Goal: Task Accomplishment & Management: Use online tool/utility

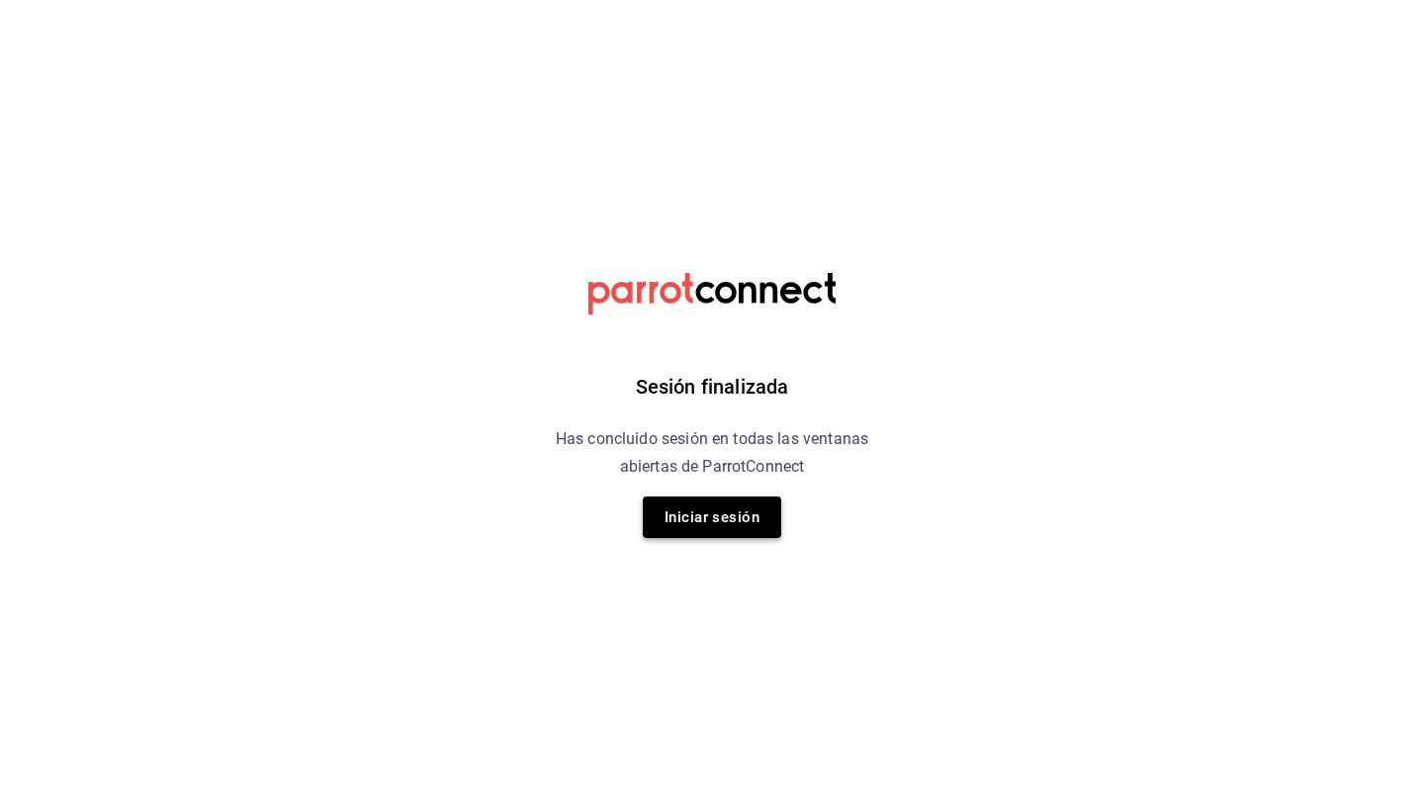
click at [701, 519] on button "Iniciar sesión" at bounding box center [712, 517] width 138 height 42
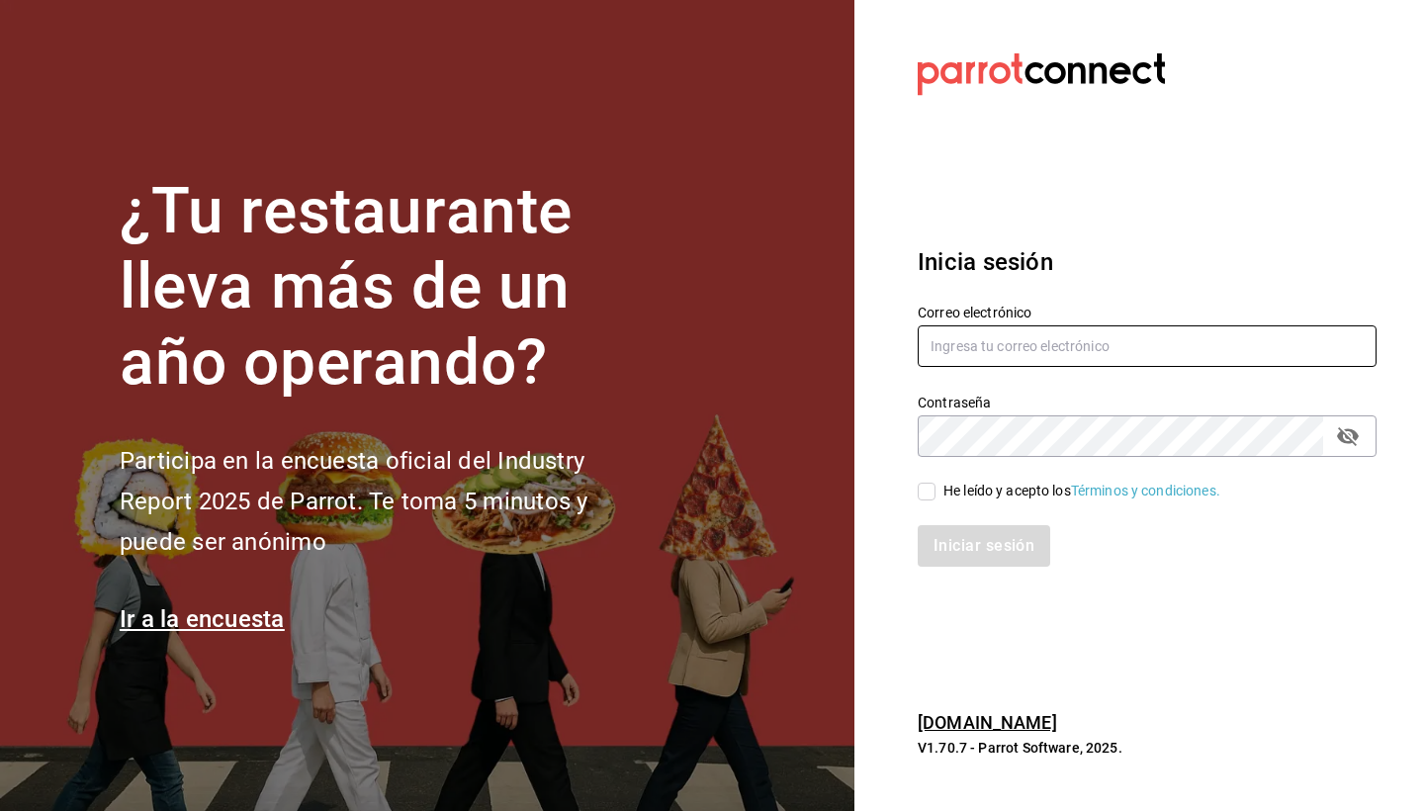
type input "Artt182@gmail.com"
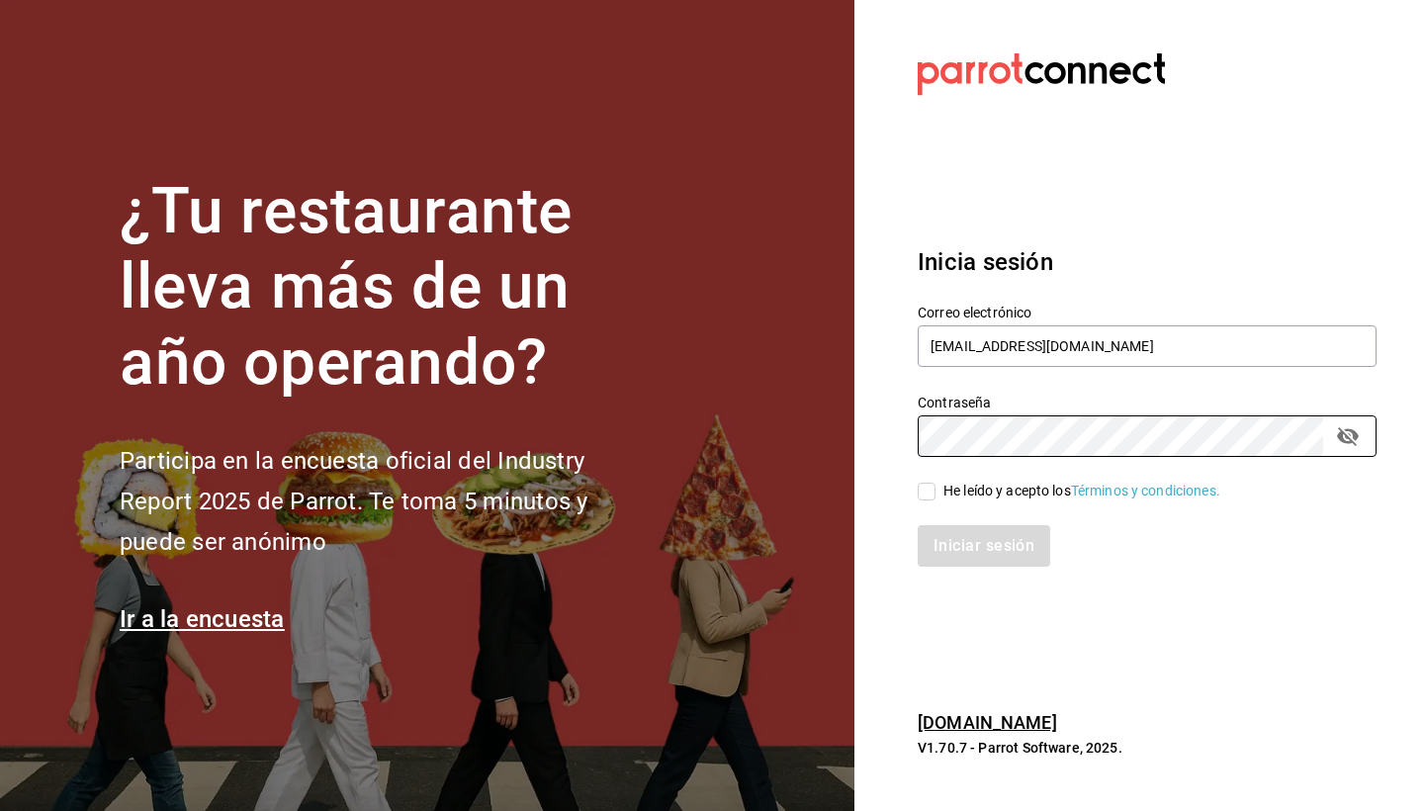
click at [969, 487] on div "He leído y acepto los Términos y condiciones." at bounding box center [1081, 490] width 277 height 21
click at [935, 487] on input "He leído y acepto los Términos y condiciones." at bounding box center [926, 491] width 18 height 18
checkbox input "true"
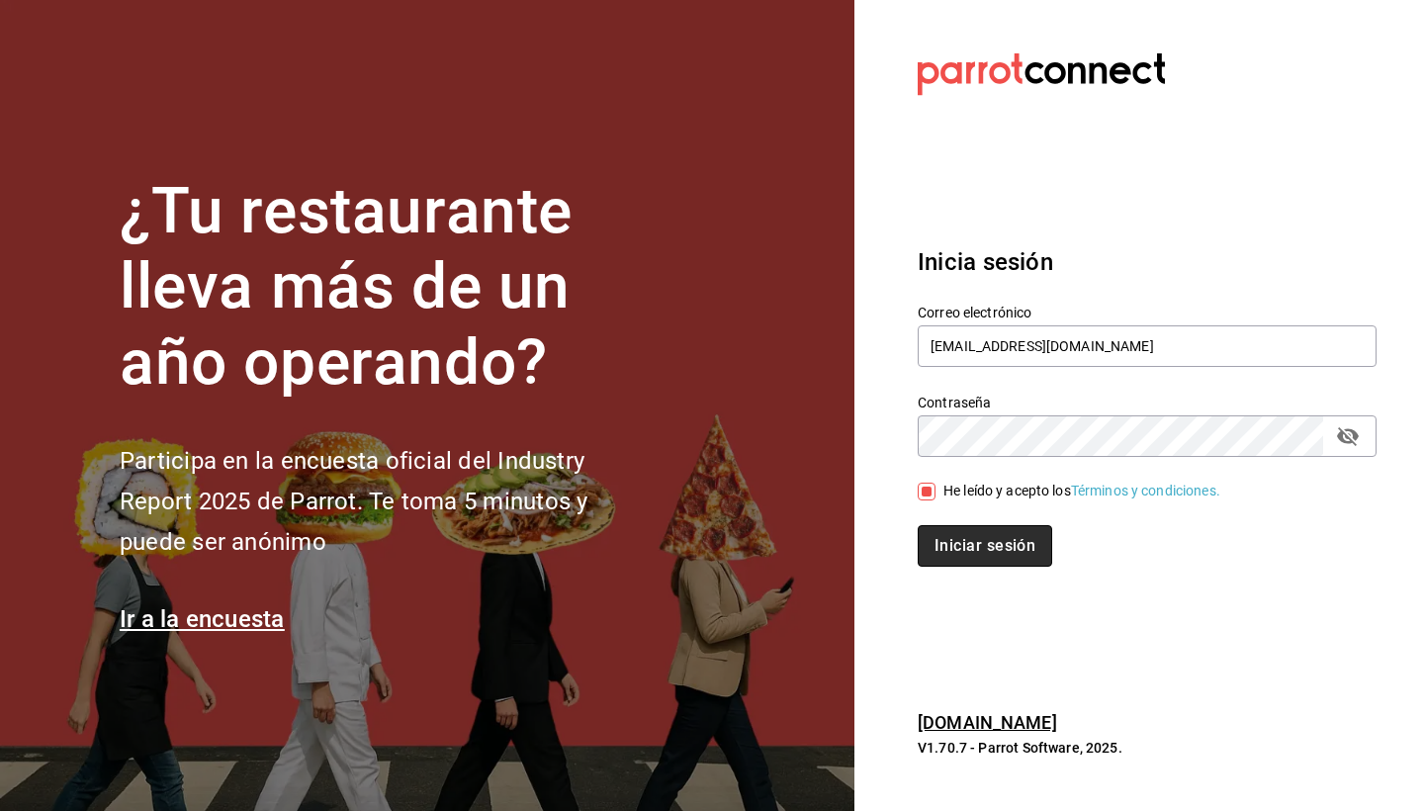
click at [959, 542] on button "Iniciar sesión" at bounding box center [984, 546] width 134 height 42
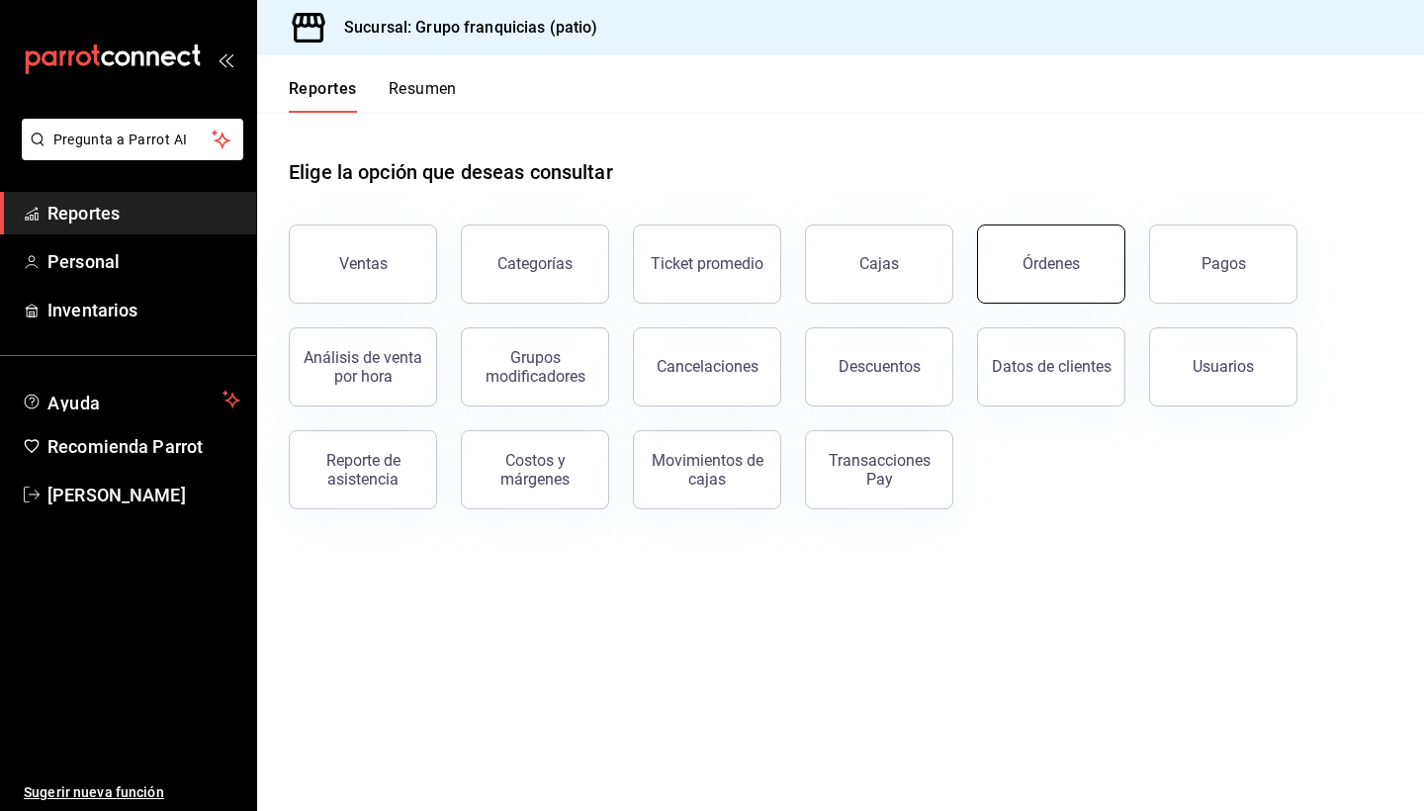
click at [1050, 281] on button "Órdenes" at bounding box center [1051, 263] width 148 height 79
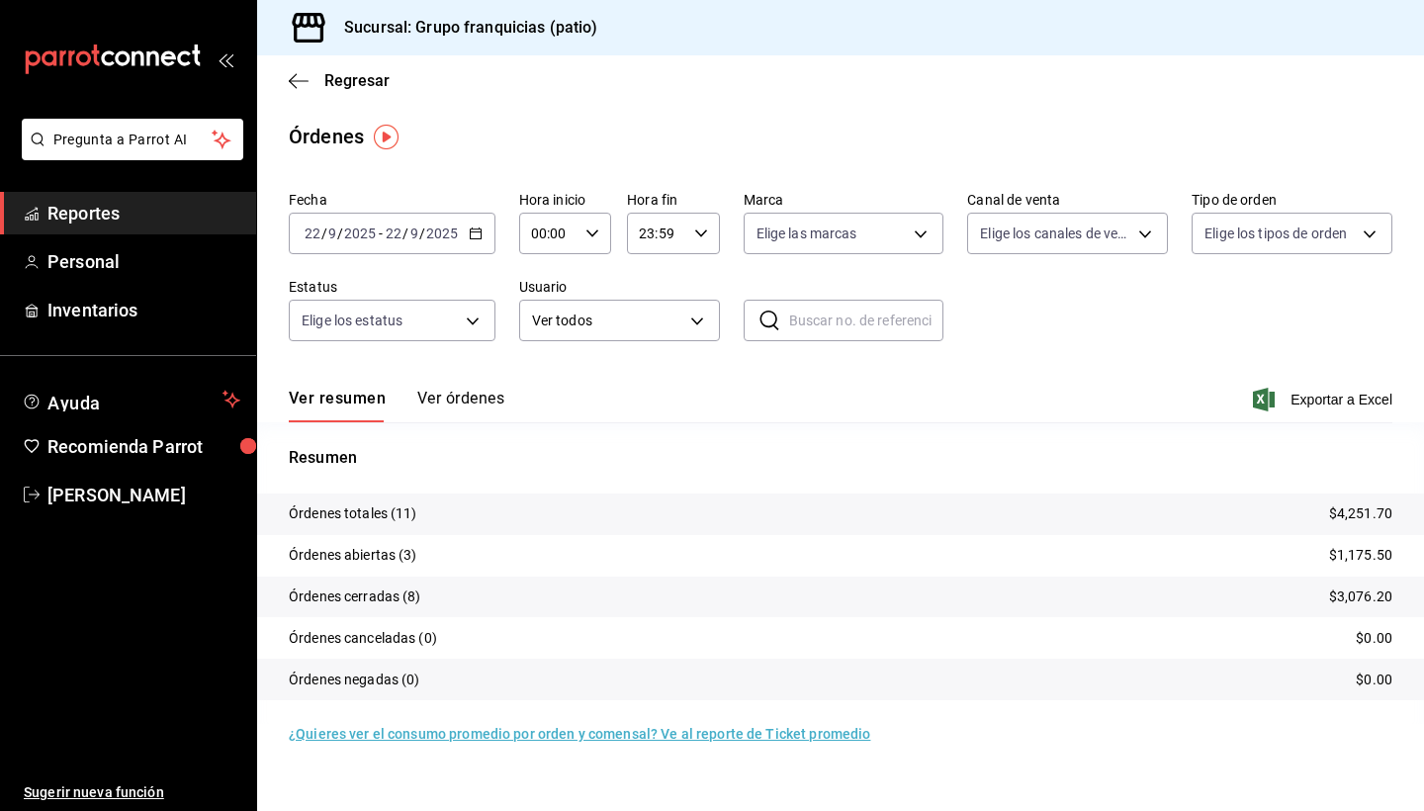
click at [401, 230] on input "22" at bounding box center [394, 233] width 18 height 16
click at [477, 234] on icon "button" at bounding box center [476, 233] width 14 height 14
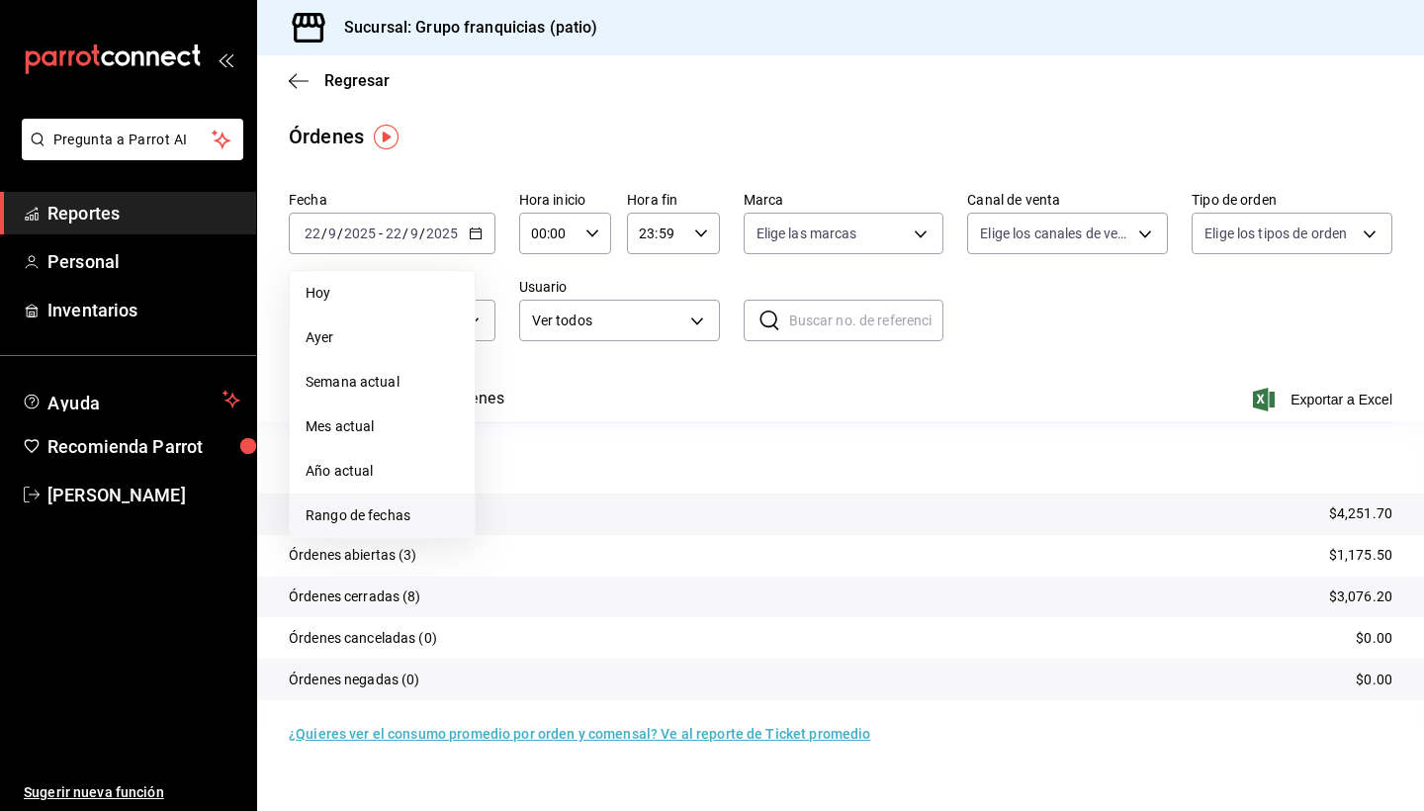
click at [350, 514] on span "Rango de fechas" at bounding box center [381, 515] width 153 height 21
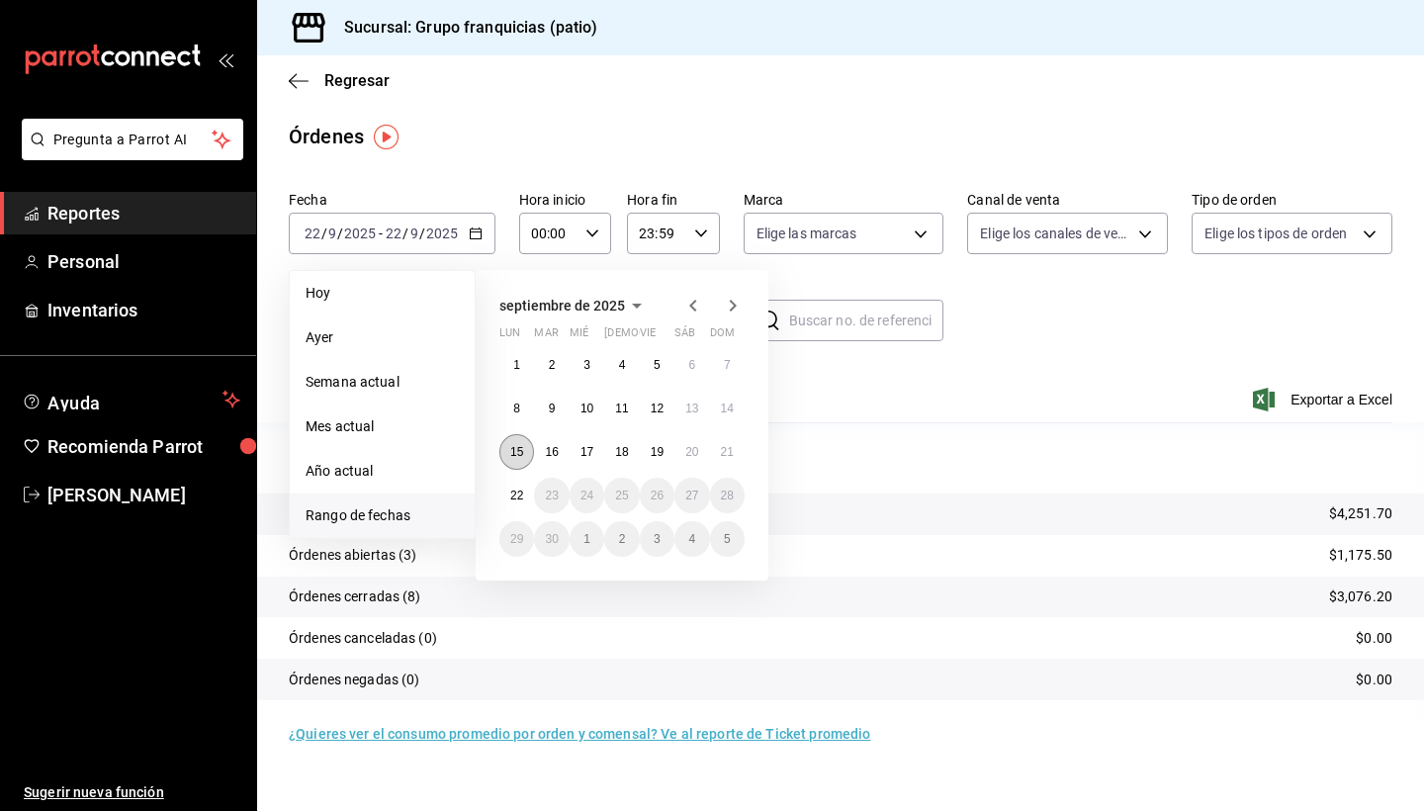
click at [509, 458] on button "15" at bounding box center [516, 452] width 35 height 36
click at [726, 448] on abbr "21" at bounding box center [727, 452] width 13 height 14
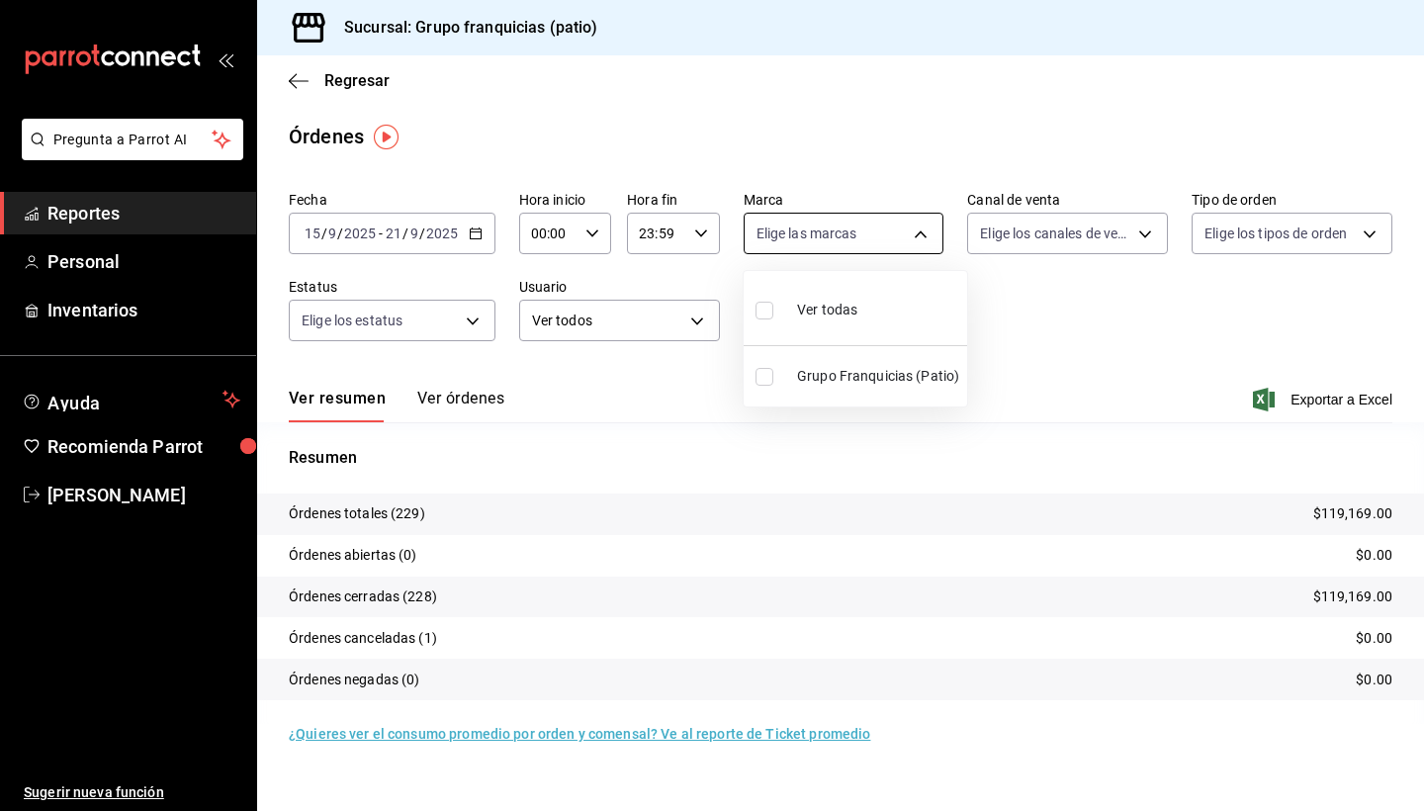
click at [880, 231] on body "Pregunta a Parrot AI Reportes Personal Inventarios Ayuda Recomienda Parrot [PER…" at bounding box center [712, 405] width 1424 height 811
click at [820, 305] on span "Ver todas" at bounding box center [827, 310] width 60 height 21
type input "e7eab595-ead1-4094-8dde-5ba67c403731"
checkbox input "true"
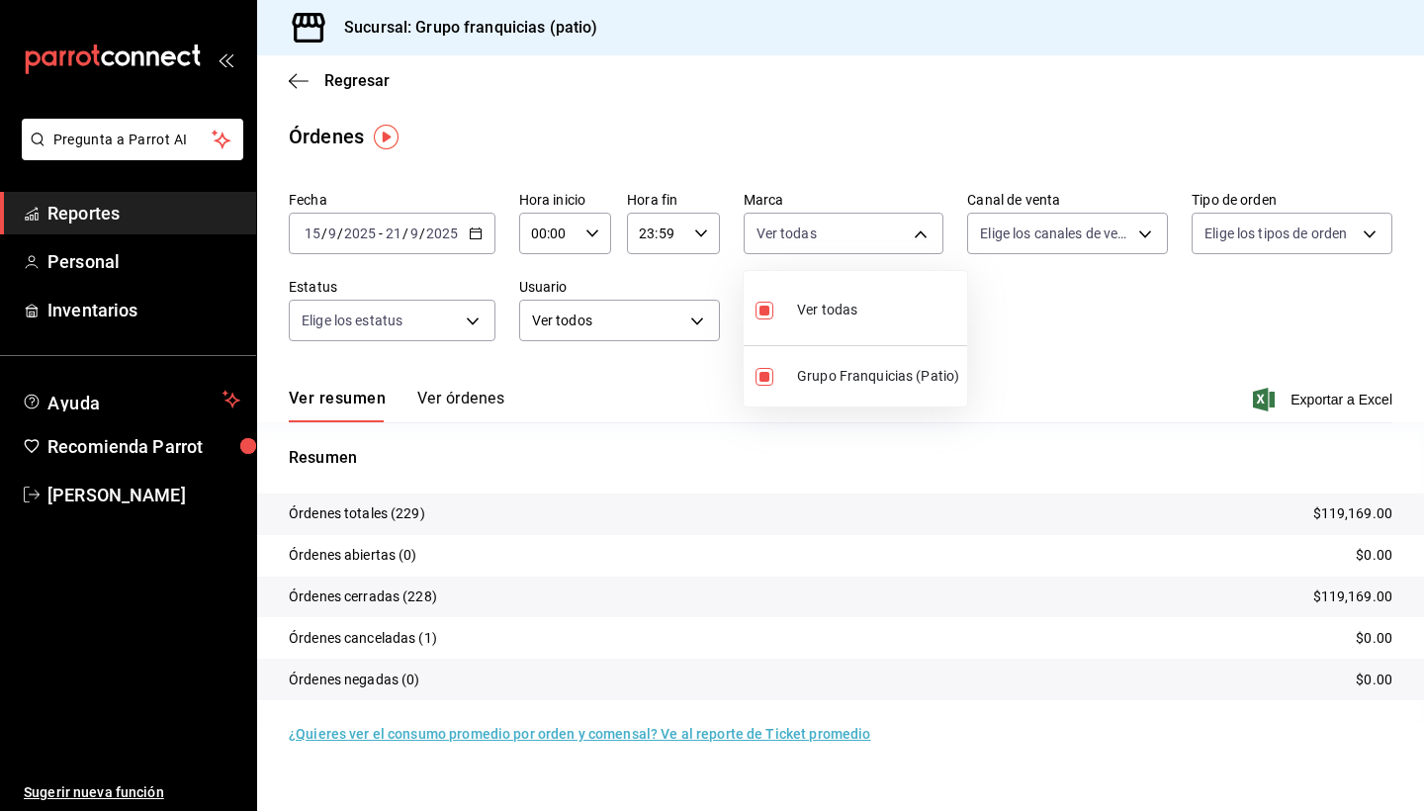
click at [540, 353] on div at bounding box center [712, 405] width 1424 height 811
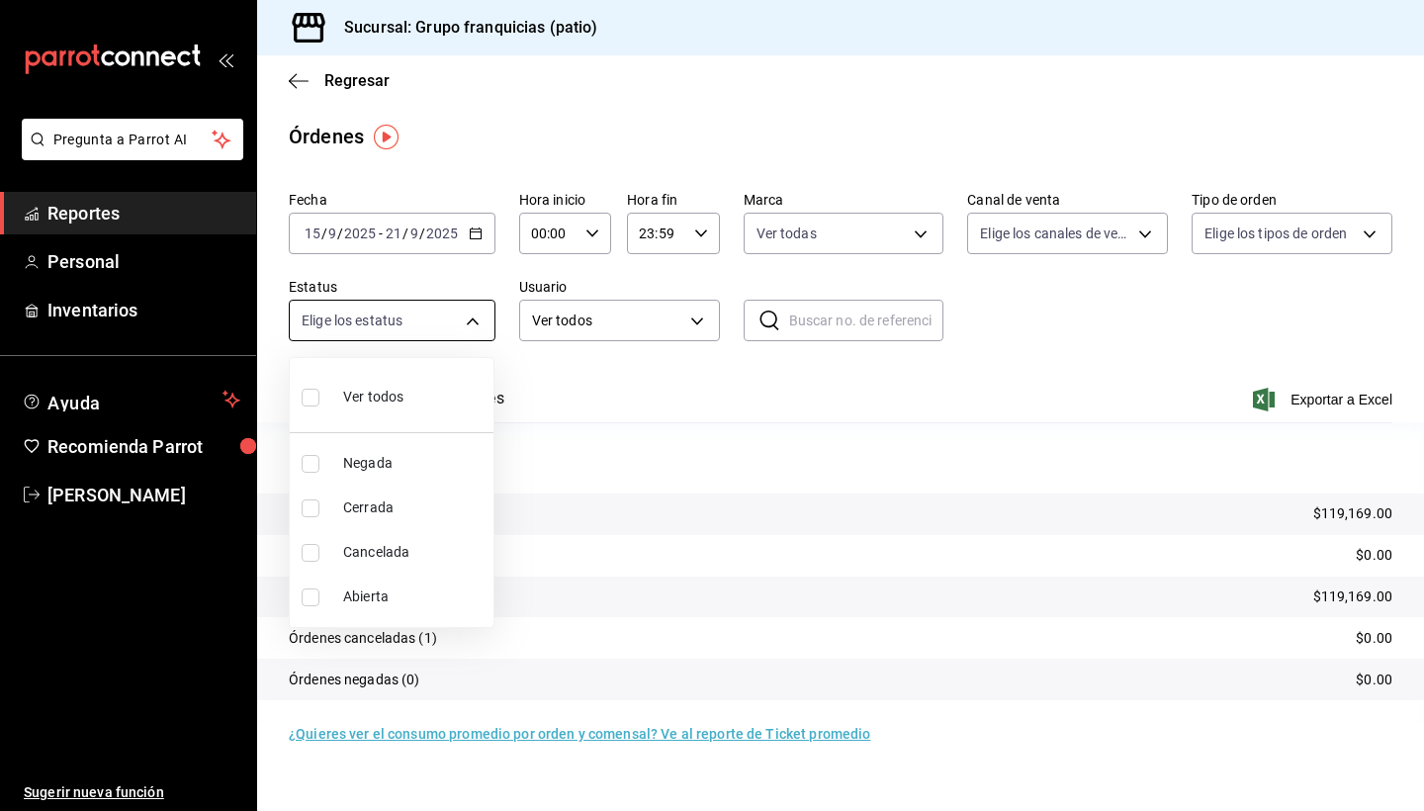
click at [440, 328] on body "Pregunta a Parrot AI Reportes Personal Inventarios Ayuda Recomienda Parrot [PER…" at bounding box center [712, 405] width 1424 height 811
click at [419, 392] on li "Ver todos" at bounding box center [392, 395] width 204 height 58
type input "DENIED,FINISHED,CANCELED,OPEN"
checkbox input "true"
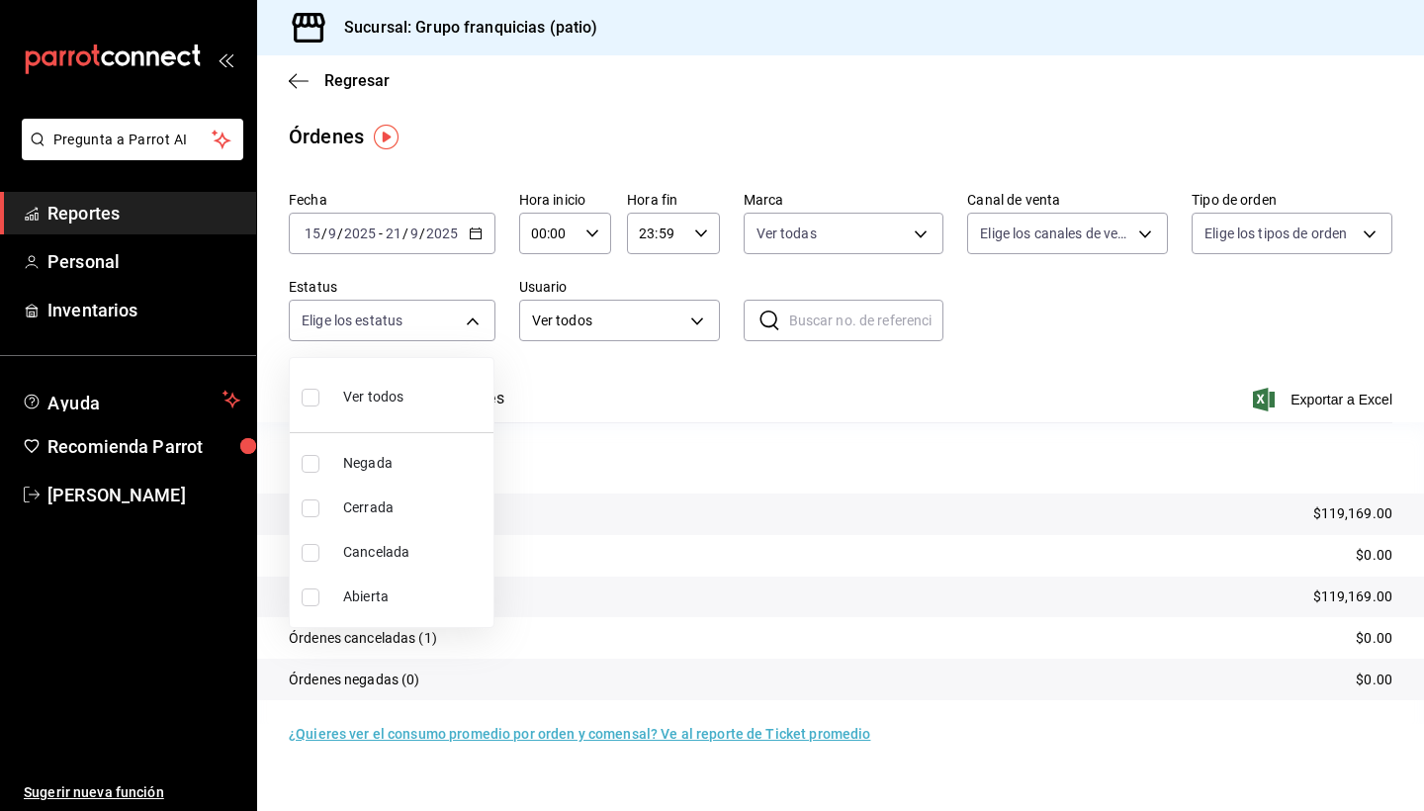
checkbox input "true"
click at [620, 315] on div at bounding box center [712, 405] width 1424 height 811
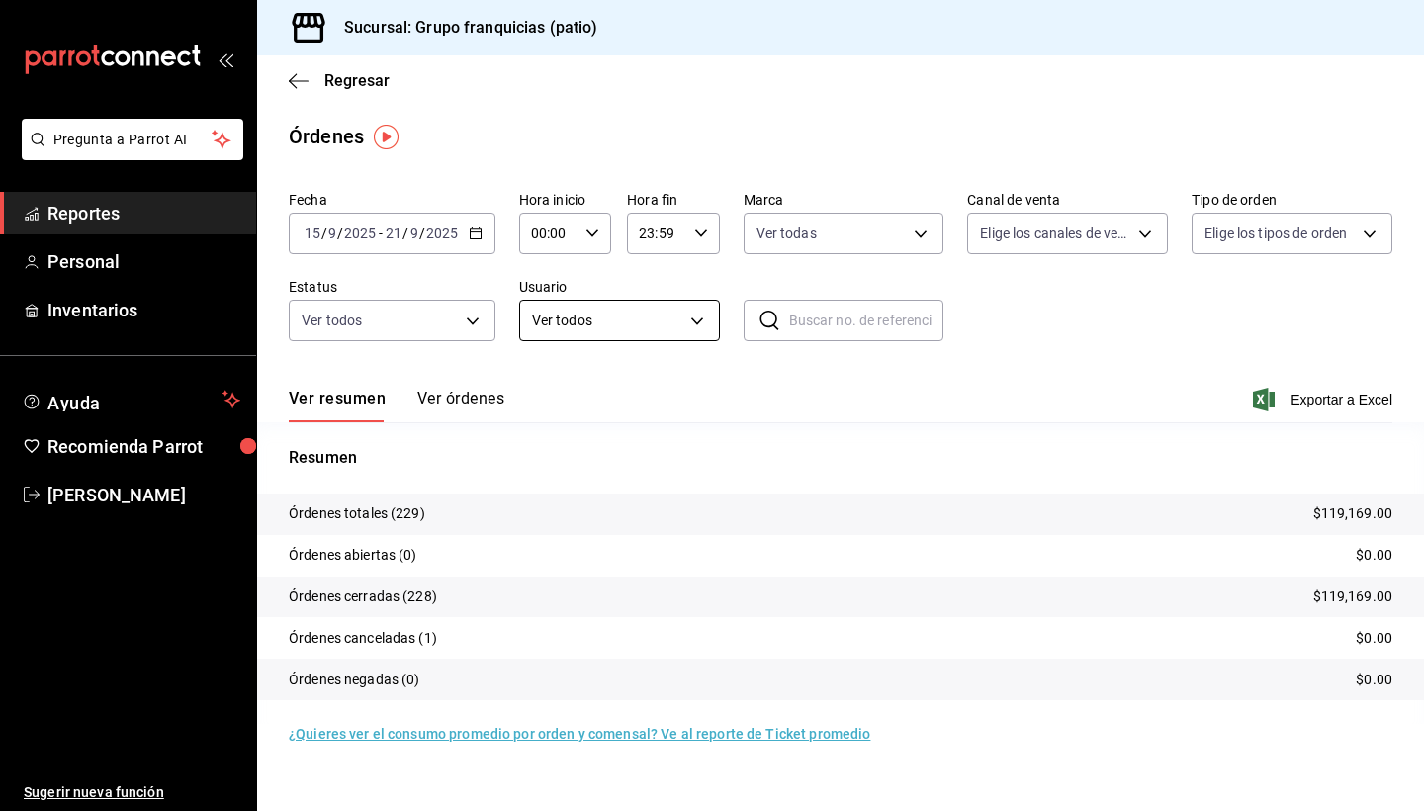
click at [574, 327] on body "Pregunta a Parrot AI Reportes Personal Inventarios Ayuda Recomienda Parrot [PER…" at bounding box center [712, 405] width 1424 height 811
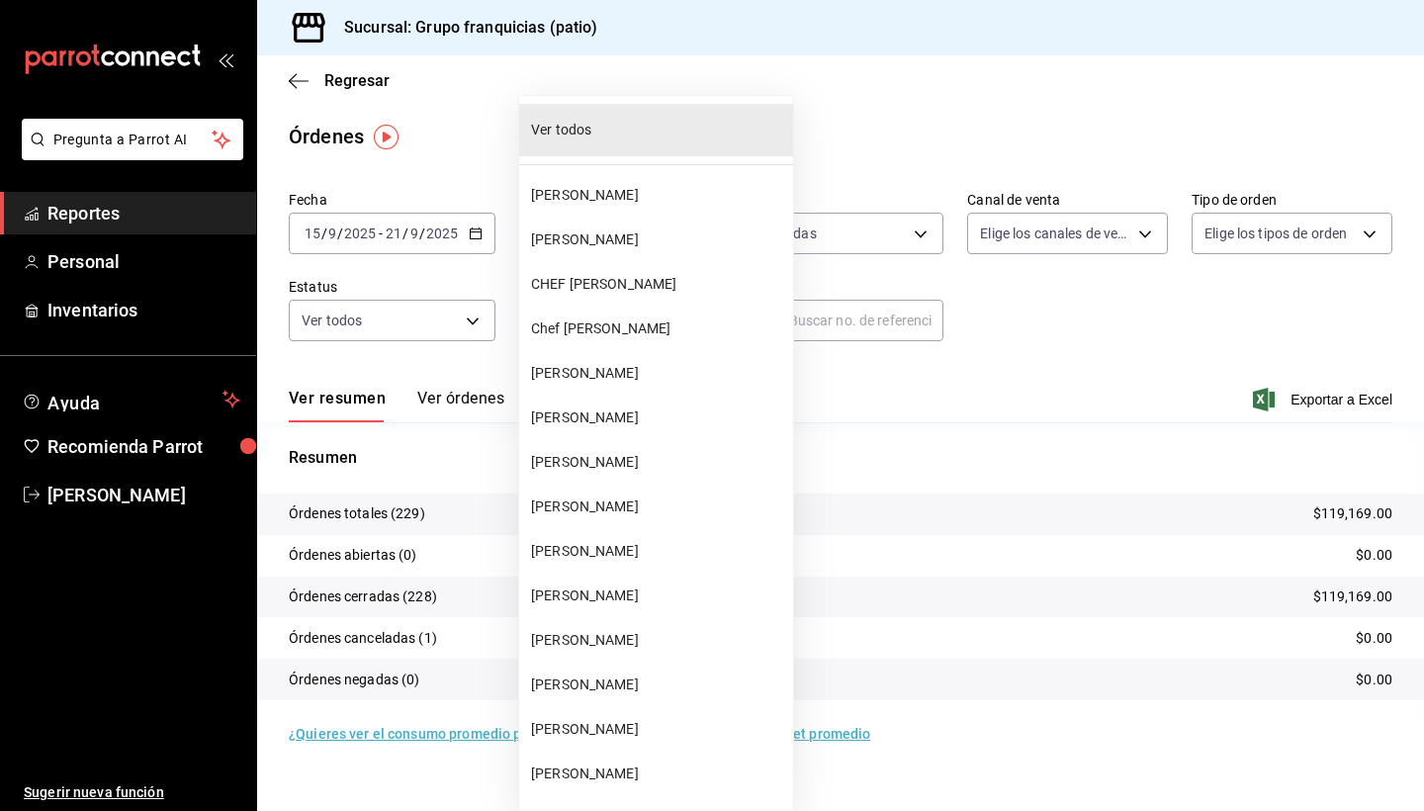
click at [612, 506] on span "[PERSON_NAME]" at bounding box center [658, 506] width 254 height 21
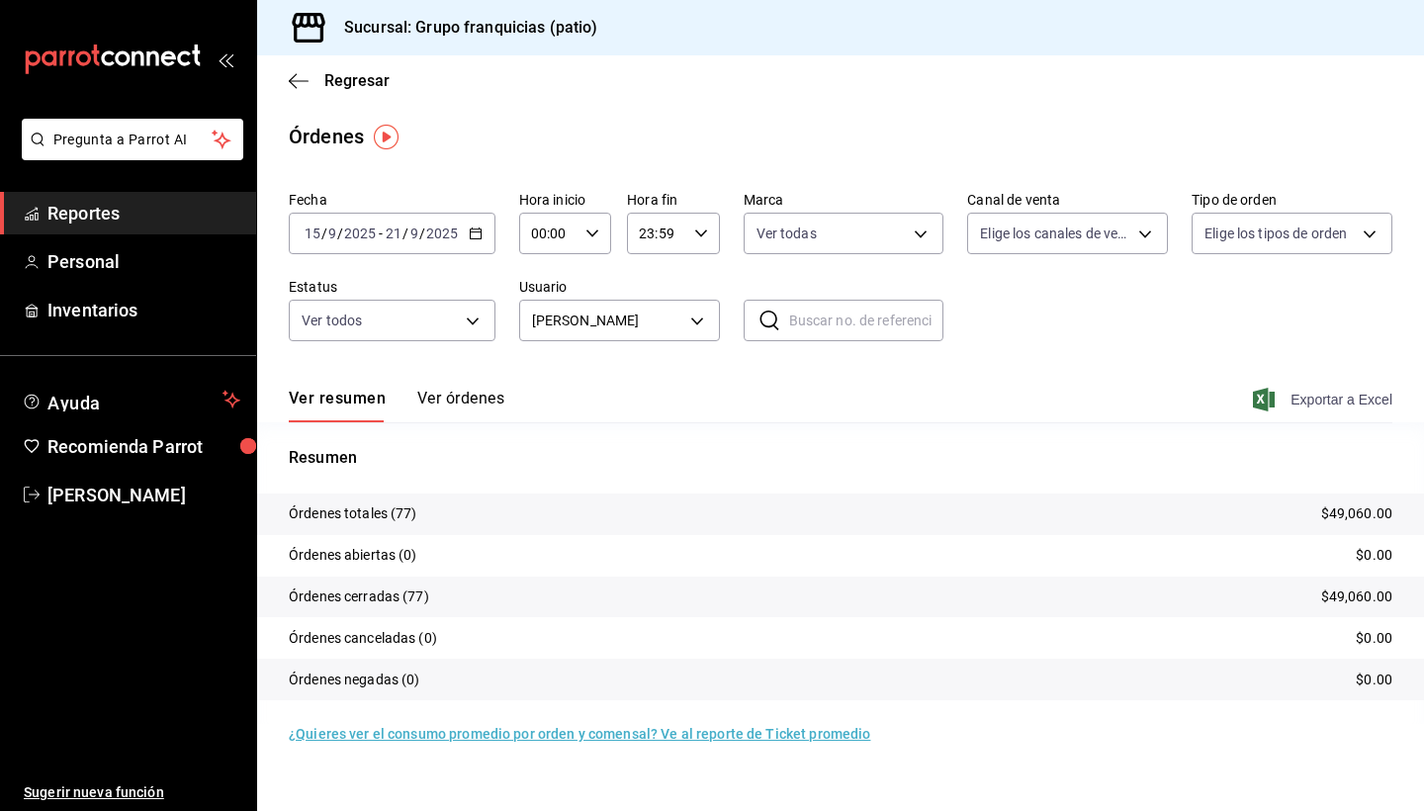
click at [1336, 399] on span "Exportar a Excel" at bounding box center [1323, 400] width 135 height 24
click at [621, 325] on body "Pregunta a Parrot AI Reportes Personal Inventarios Ayuda Recomienda Parrot [PER…" at bounding box center [712, 405] width 1424 height 811
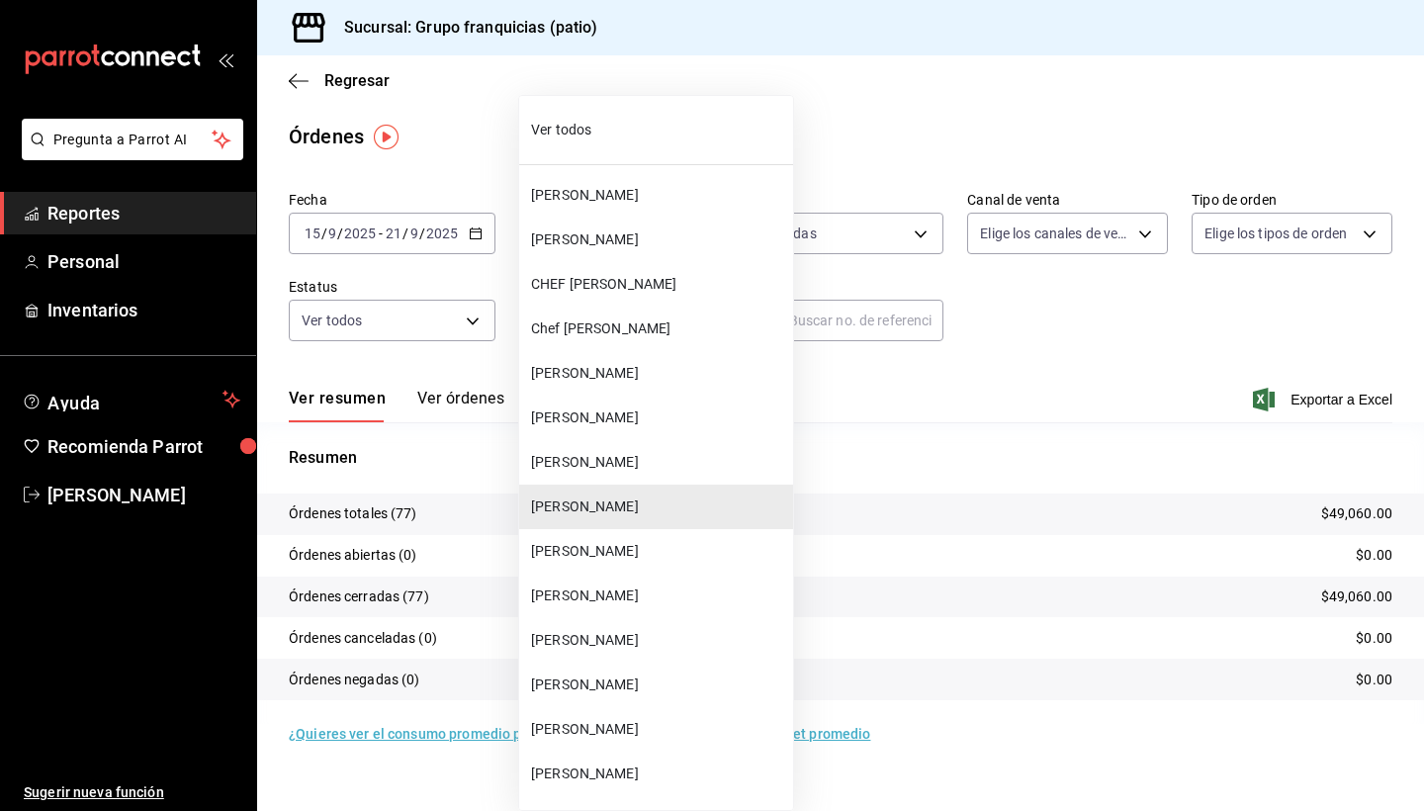
click at [634, 560] on span "[PERSON_NAME]" at bounding box center [658, 551] width 254 height 21
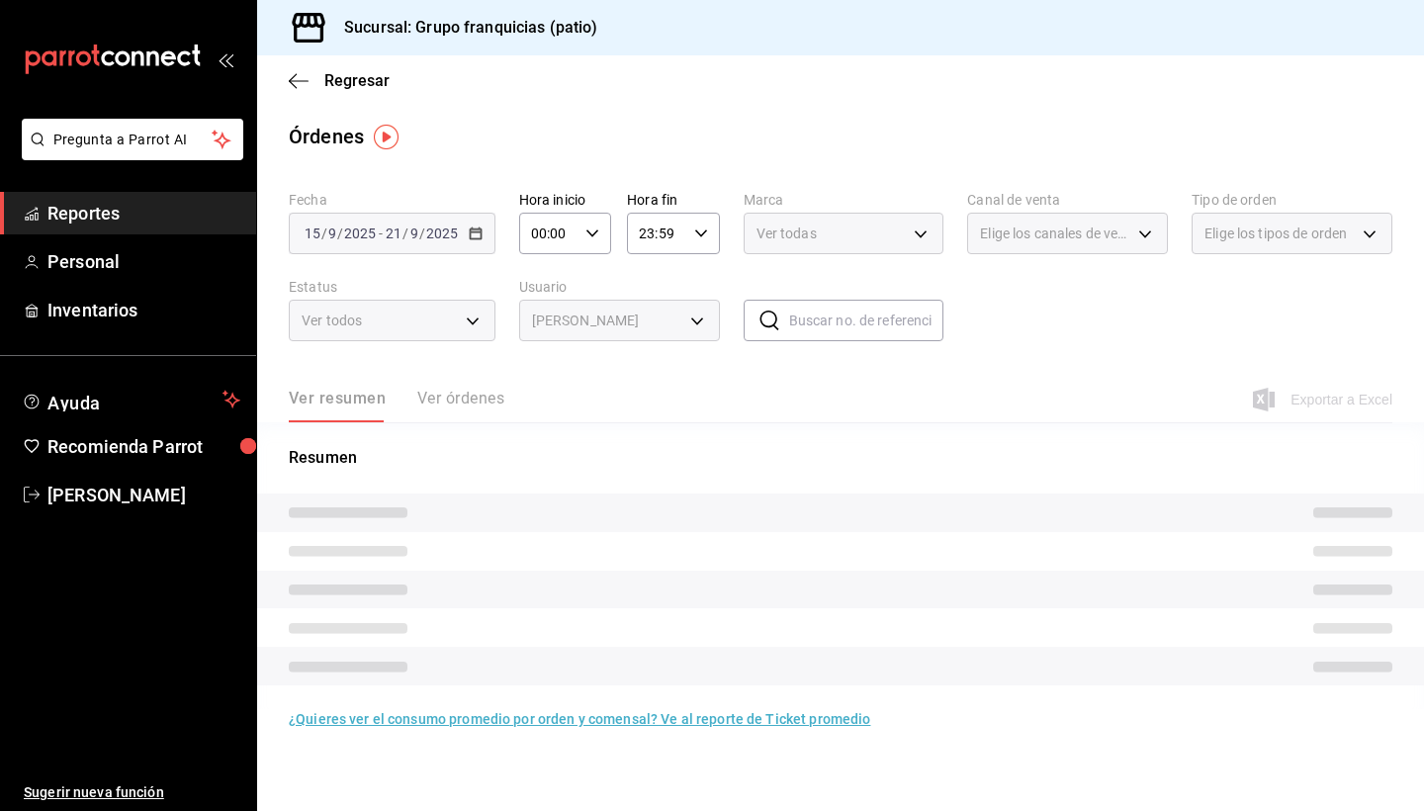
type input "303016f5-3a6f-4d42-ba1b-e6f00b3aa718"
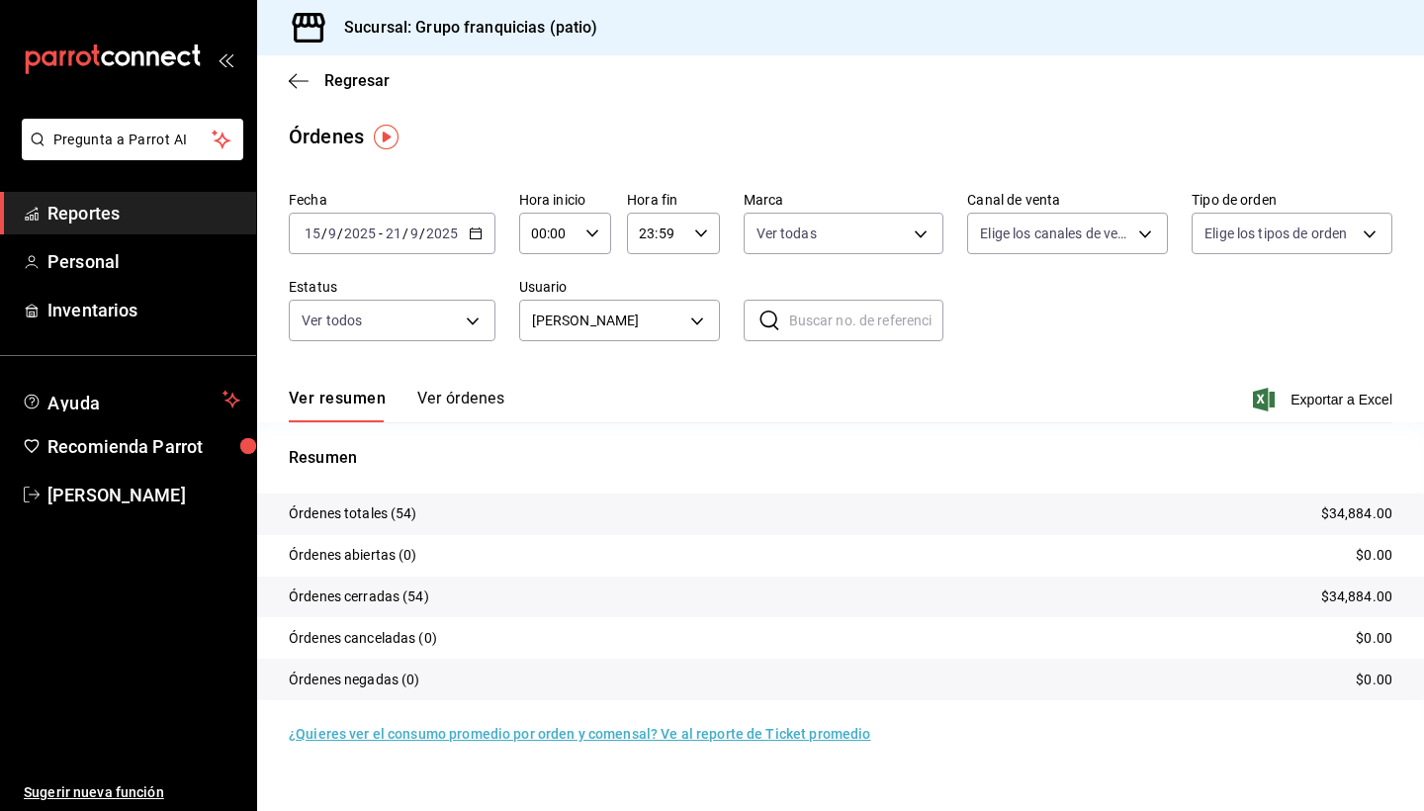
click at [1335, 413] on div "Ver resumen Ver órdenes Exportar a Excel" at bounding box center [840, 393] width 1103 height 57
click at [1335, 399] on span "Exportar a Excel" at bounding box center [1323, 400] width 135 height 24
click at [377, 230] on div "[DATE] [DATE]" at bounding box center [340, 233] width 77 height 16
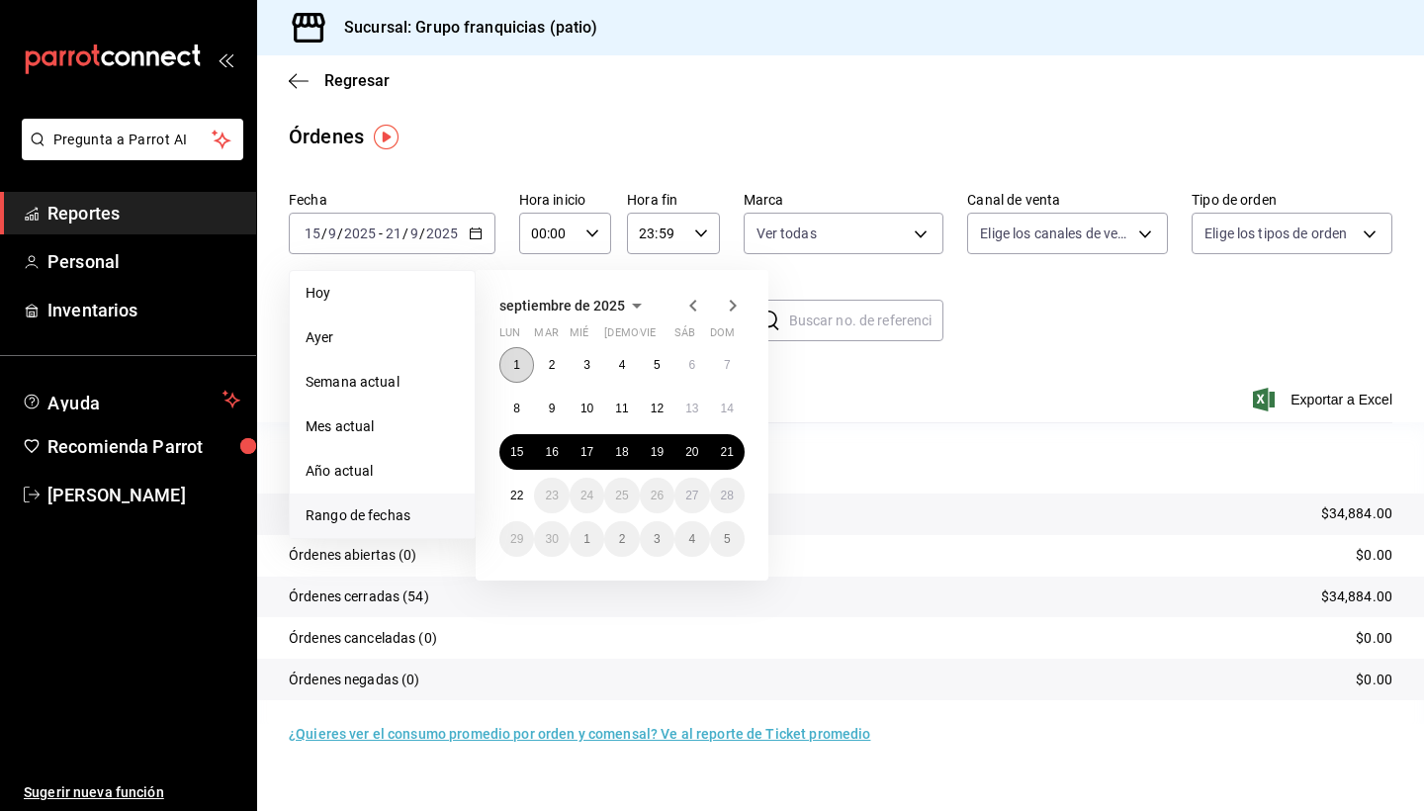
click at [517, 363] on abbr "1" at bounding box center [516, 365] width 7 height 14
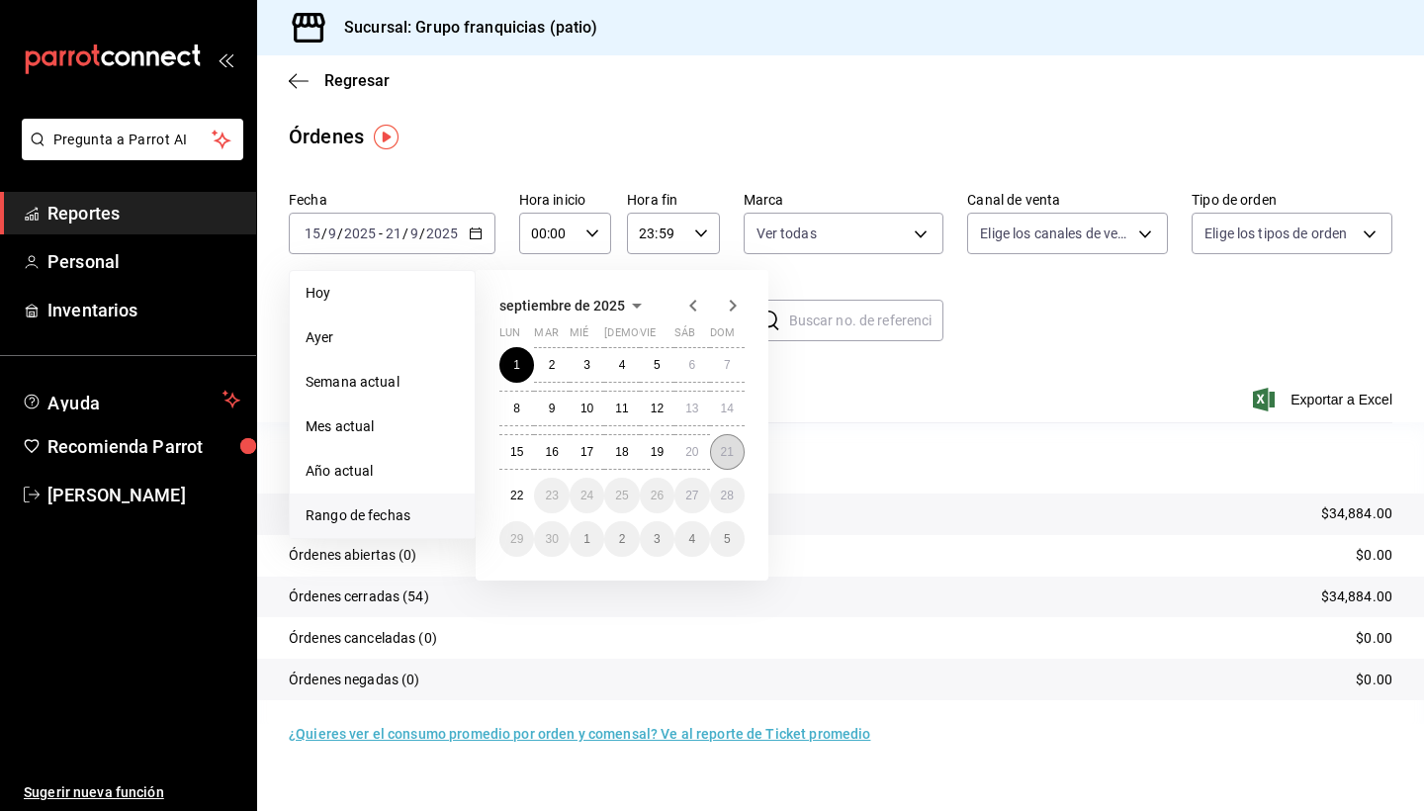
click at [727, 452] on abbr "21" at bounding box center [727, 452] width 13 height 14
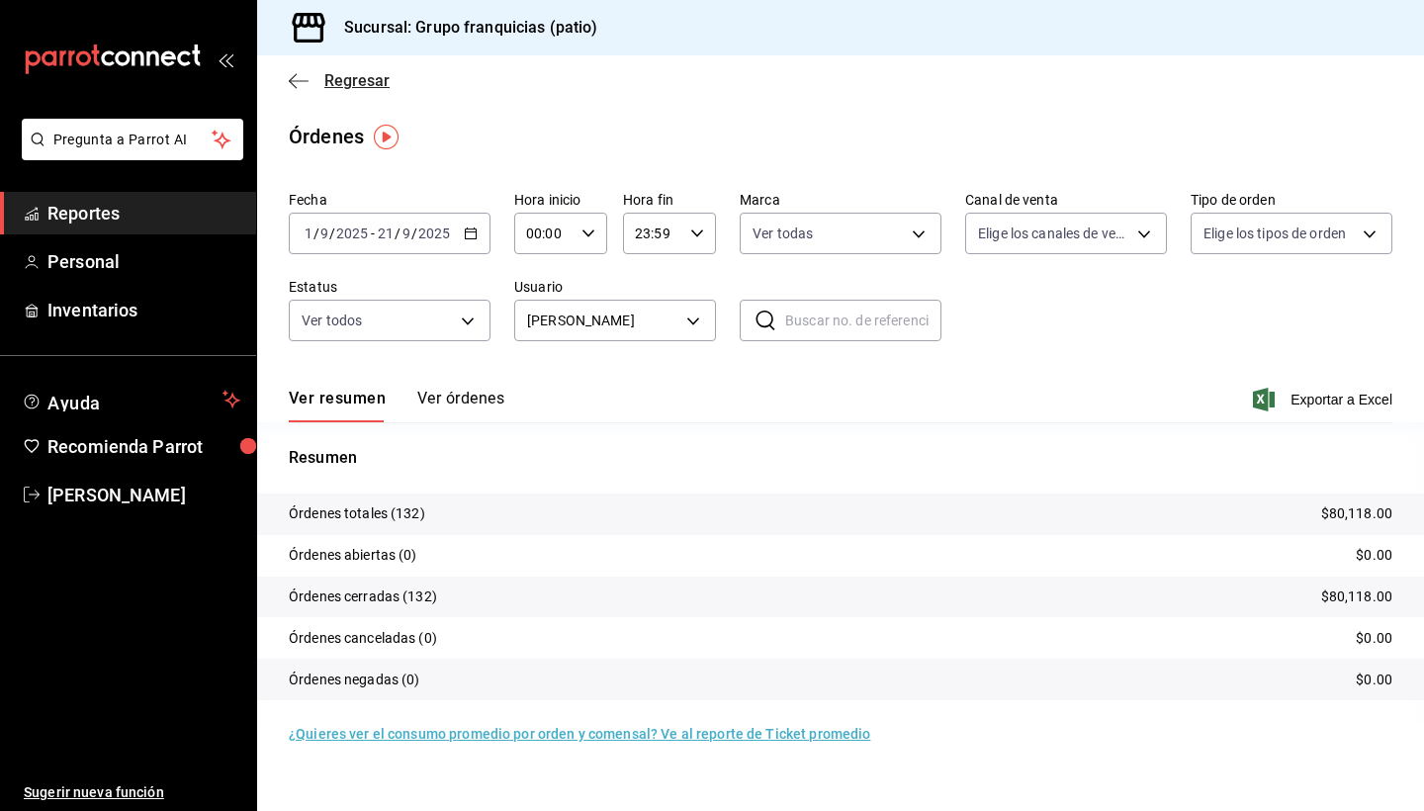
click at [349, 79] on span "Regresar" at bounding box center [356, 80] width 65 height 19
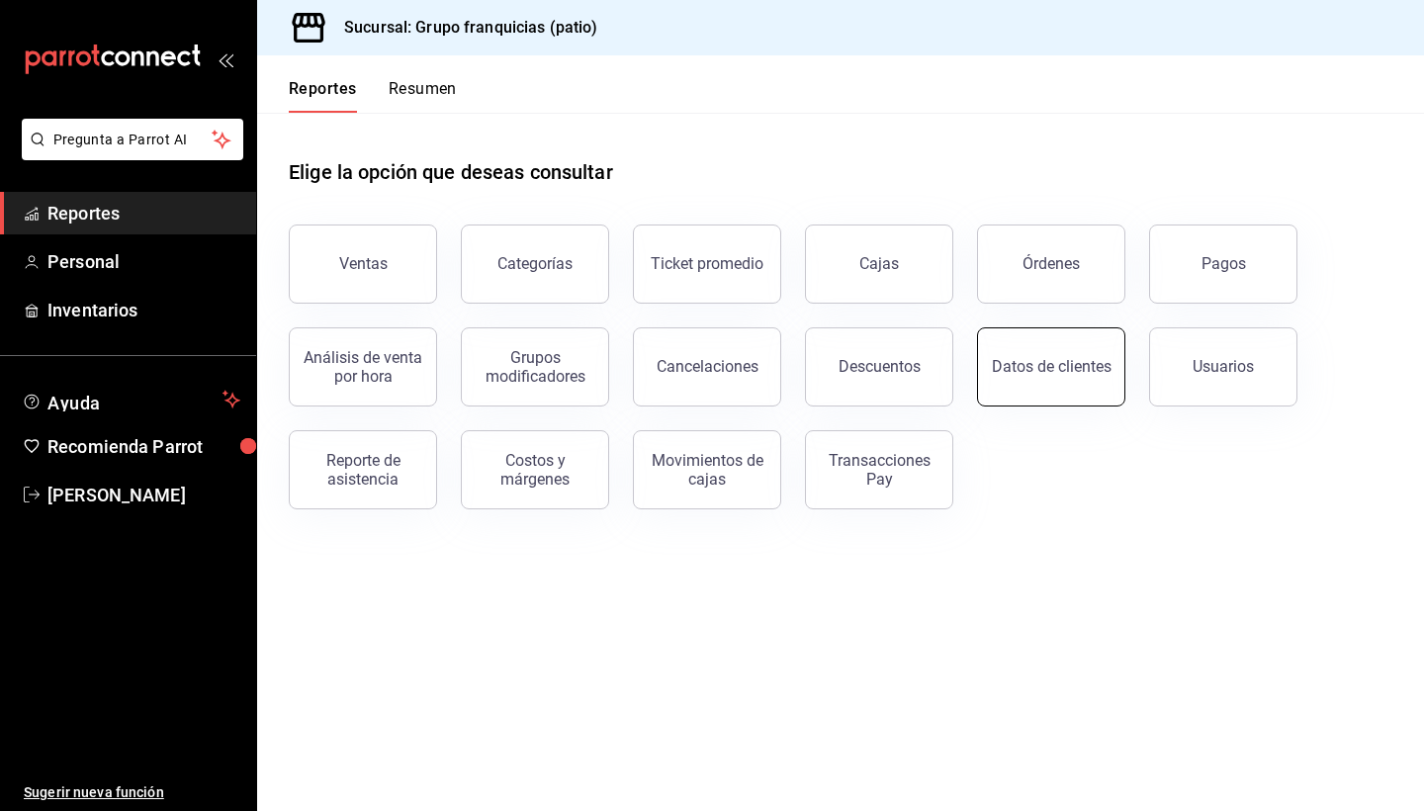
click at [1054, 348] on button "Datos de clientes" at bounding box center [1051, 366] width 148 height 79
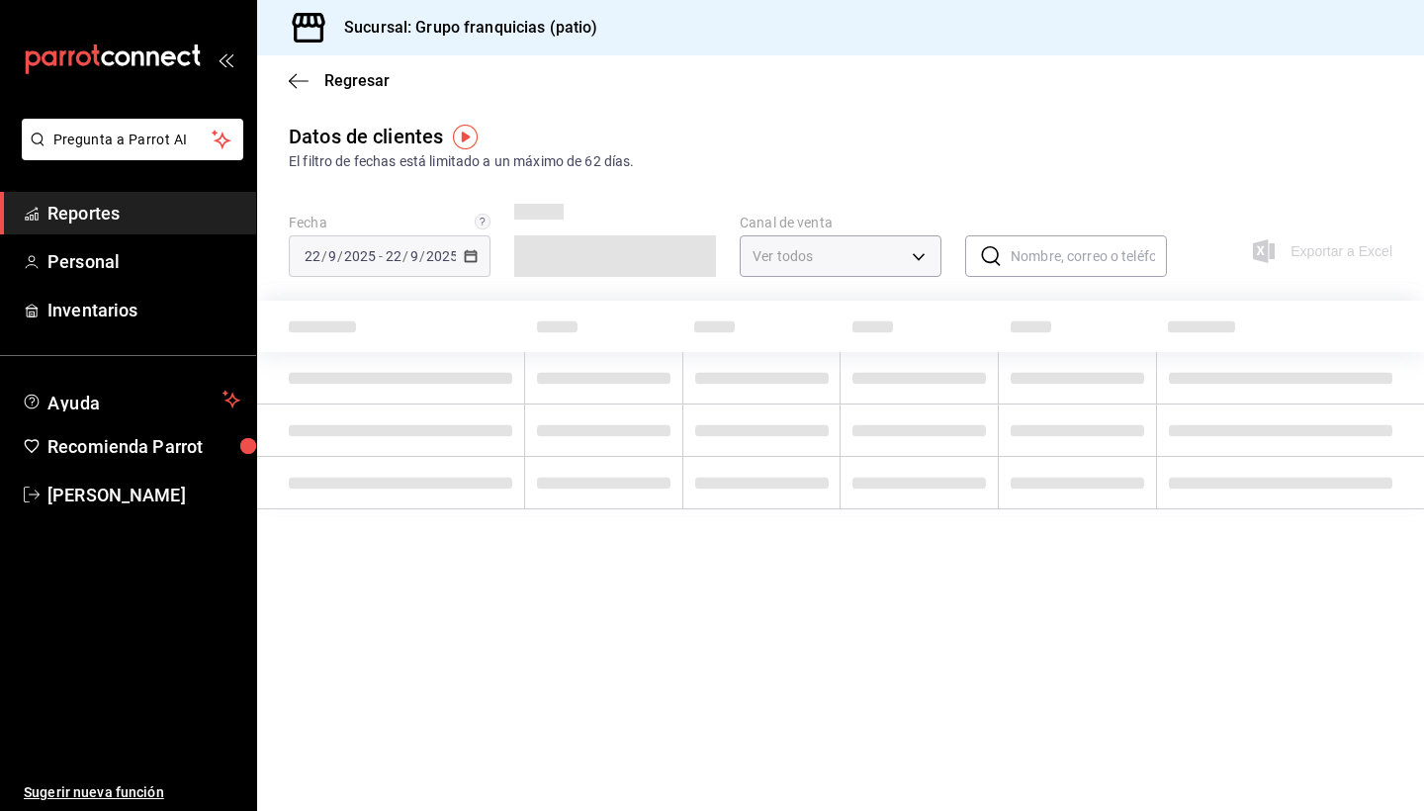
type input "PARROT,DIDI_FOOD,ONLINE"
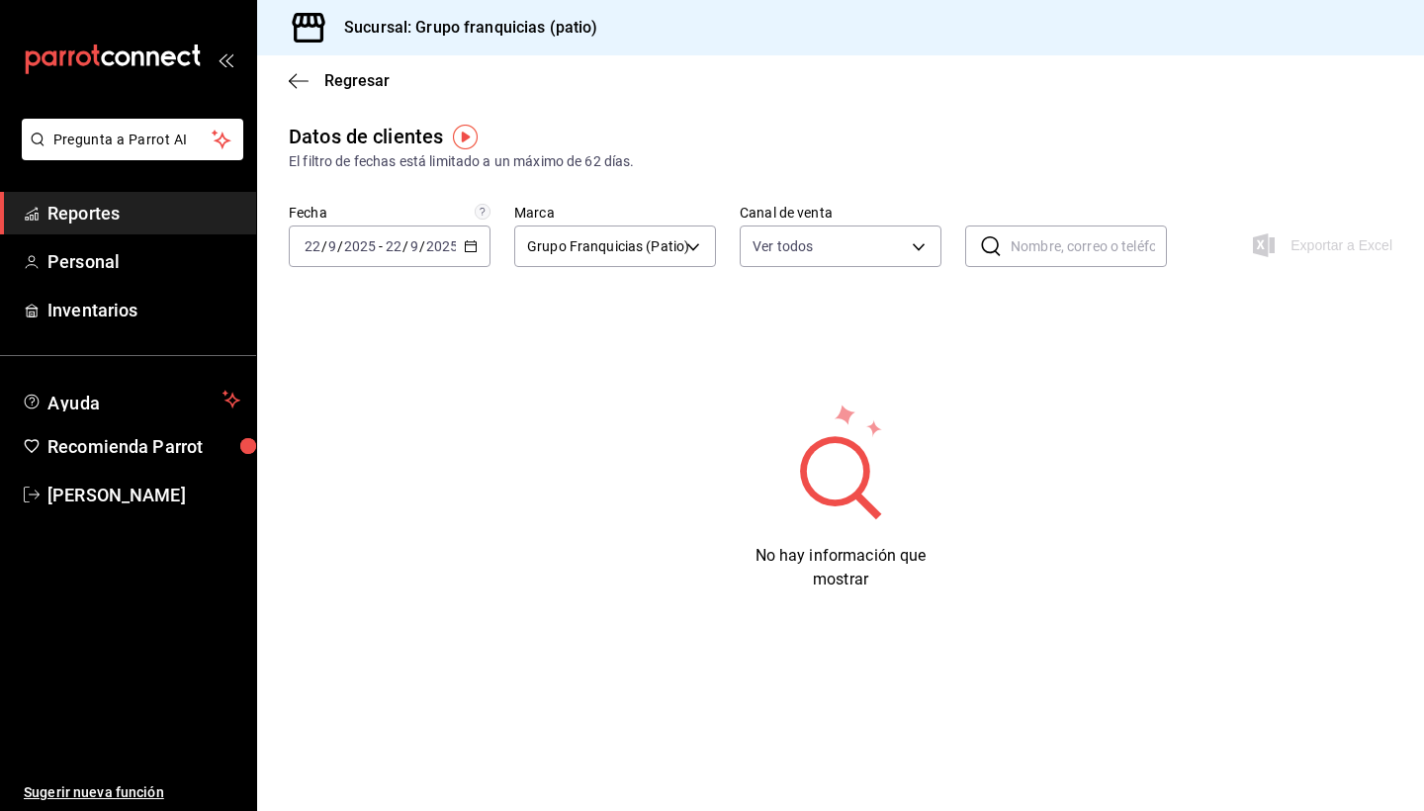
click at [303, 93] on div "Regresar" at bounding box center [840, 80] width 1167 height 50
click at [349, 79] on span "Regresar" at bounding box center [356, 80] width 65 height 19
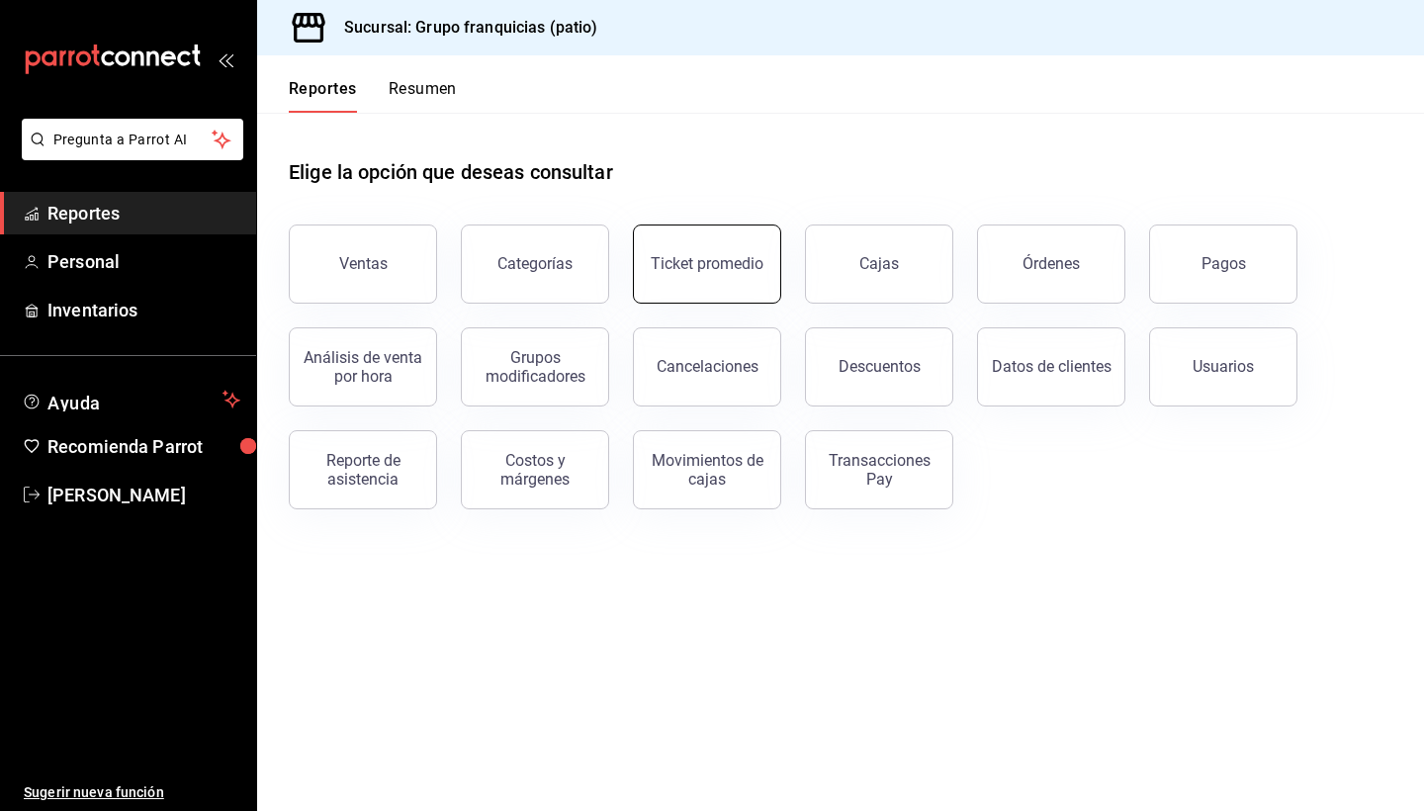
click at [744, 272] on div "Ticket promedio" at bounding box center [706, 263] width 113 height 19
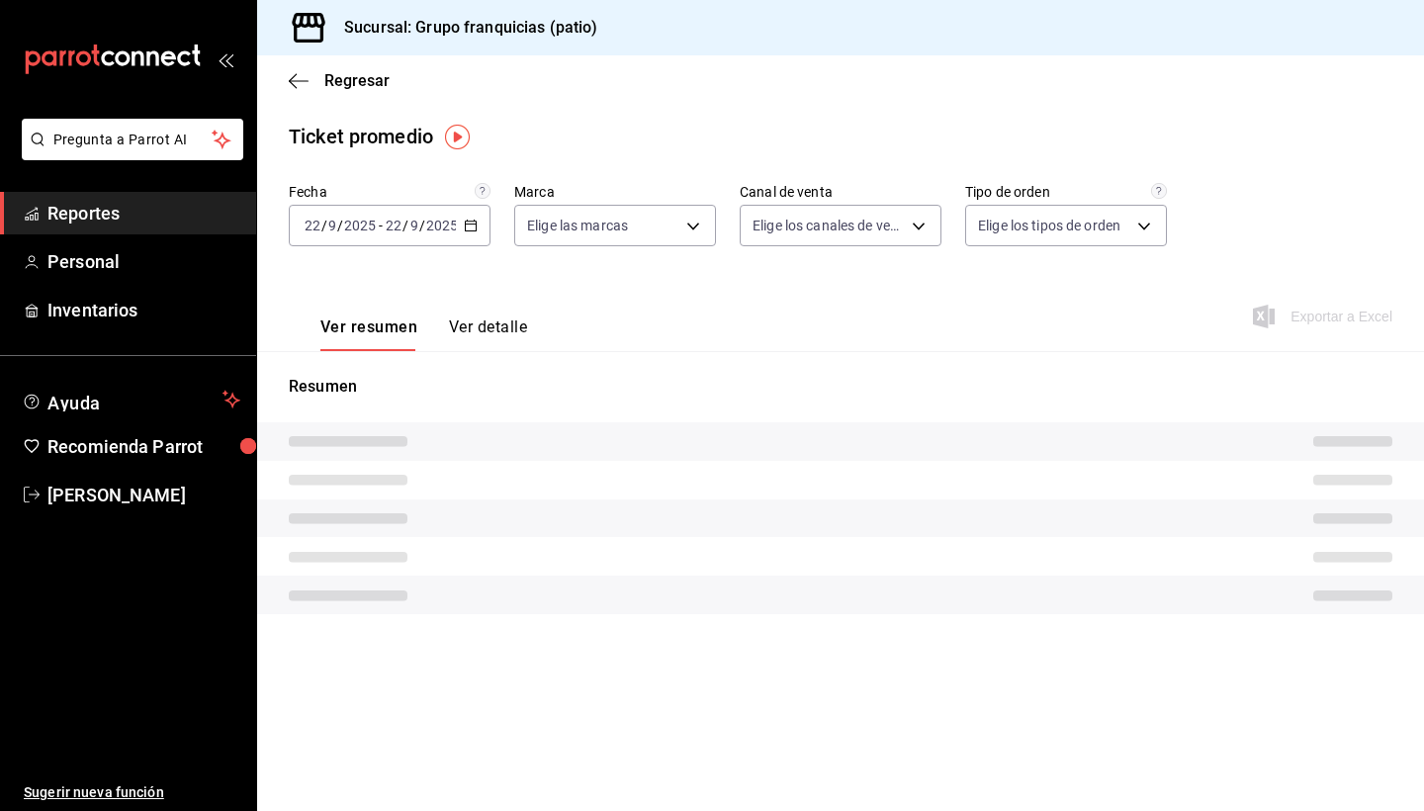
type input "e7eab595-ead1-4094-8dde-5ba67c403731"
type input "PARROT,UBER_EATS,RAPPI,DIDI_FOOD,ONLINE"
type input "41df339c-e455-42aa-9c55-d42ac6b7c4b5,352a32ea-f75b-4529-8f6e-0abbd459ef2a,3813f…"
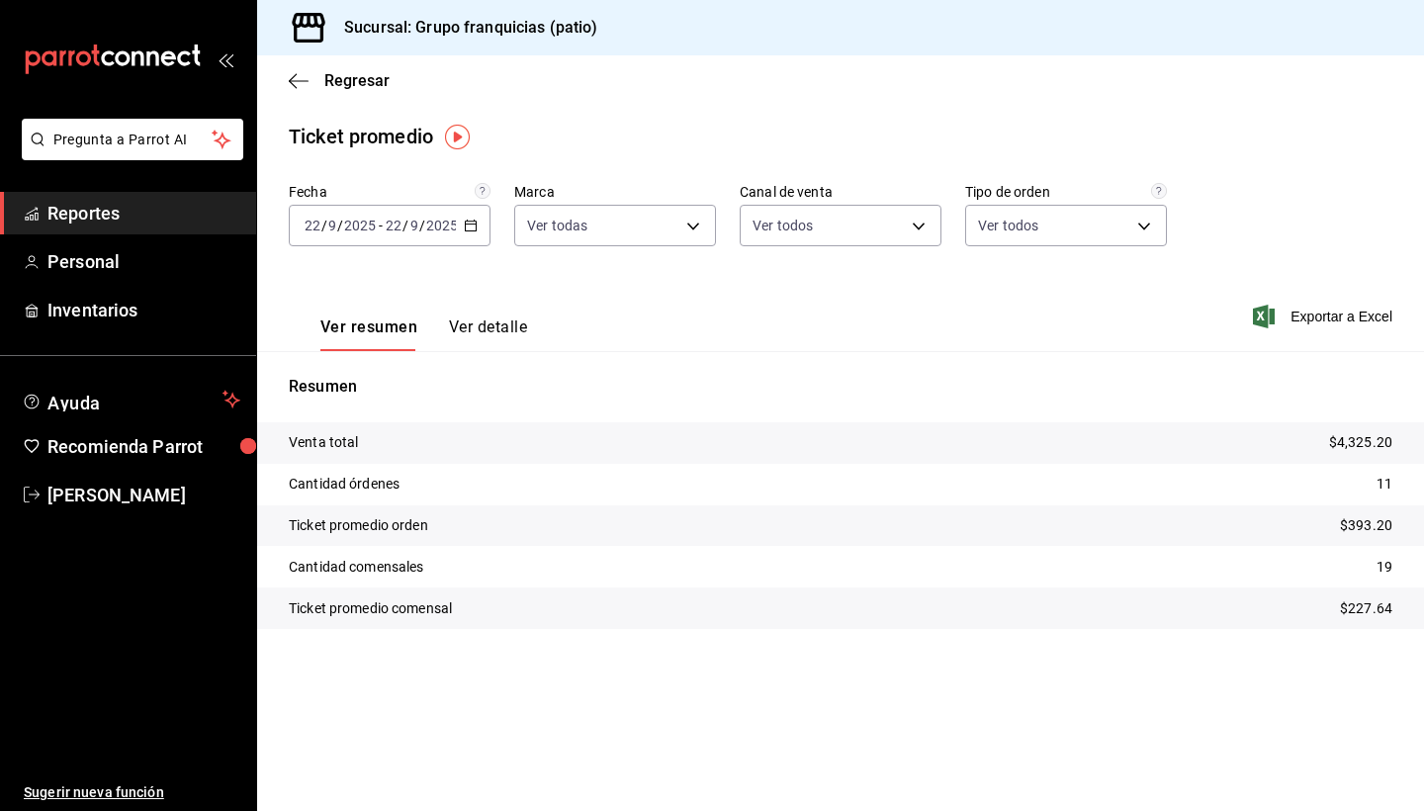
click at [406, 218] on span "/" at bounding box center [405, 225] width 6 height 16
click at [369, 452] on li "Rango de fechas" at bounding box center [382, 463] width 185 height 44
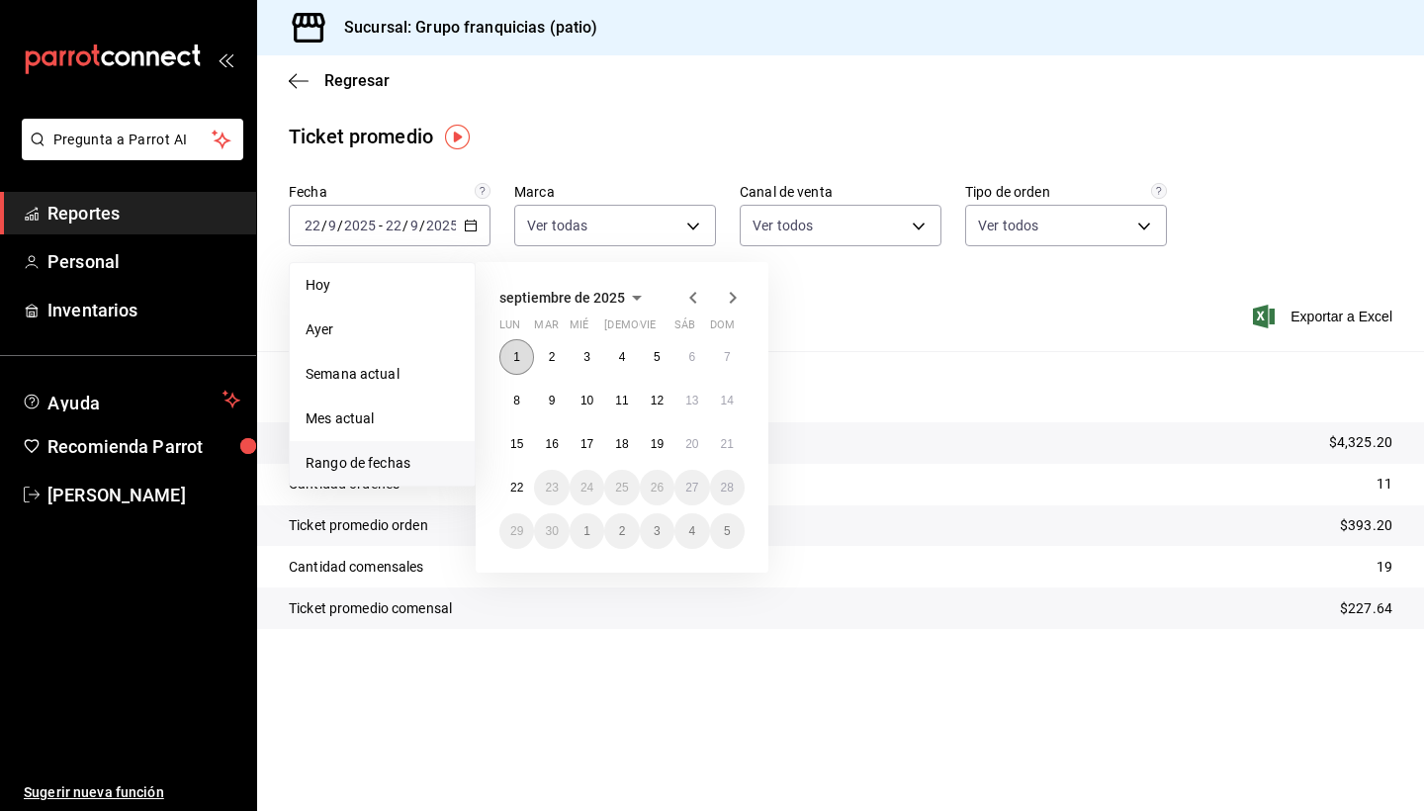
click at [517, 358] on abbr "1" at bounding box center [516, 357] width 7 height 14
click at [723, 447] on abbr "21" at bounding box center [727, 444] width 13 height 14
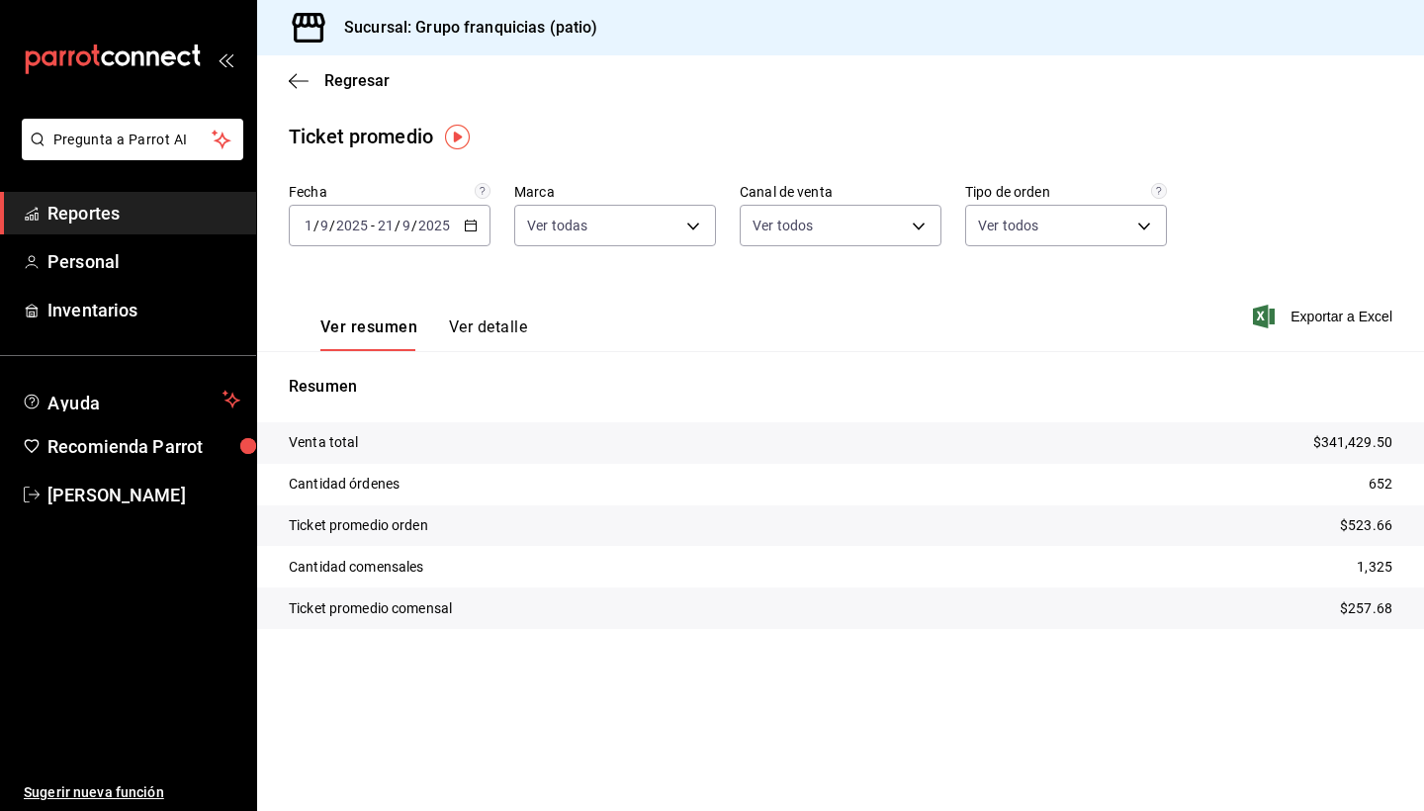
click at [506, 326] on button "Ver detalle" at bounding box center [488, 334] width 78 height 34
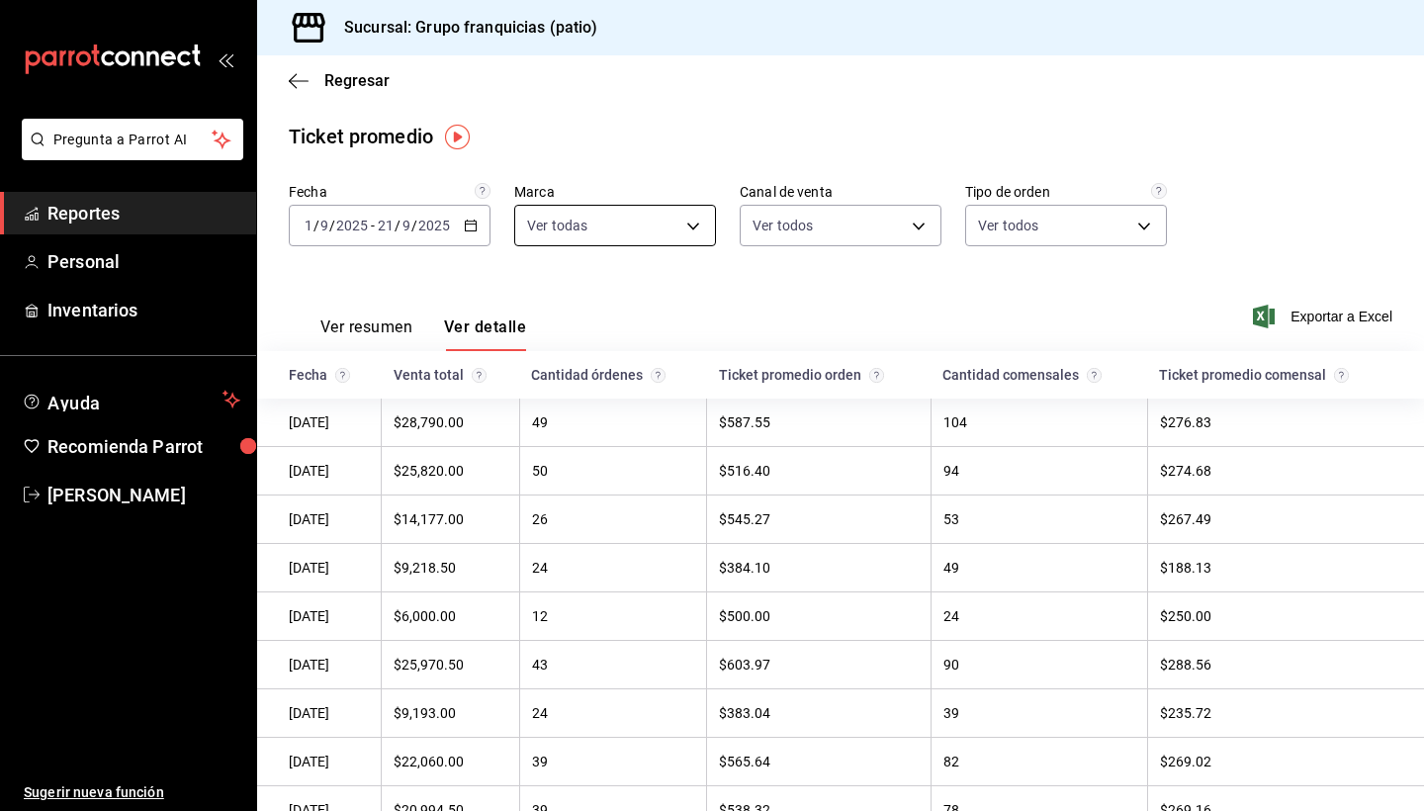
click at [656, 225] on body "Pregunta a Parrot AI Reportes Personal Inventarios Ayuda Recomienda Parrot [PER…" at bounding box center [712, 405] width 1424 height 811
click at [791, 218] on div at bounding box center [712, 405] width 1424 height 811
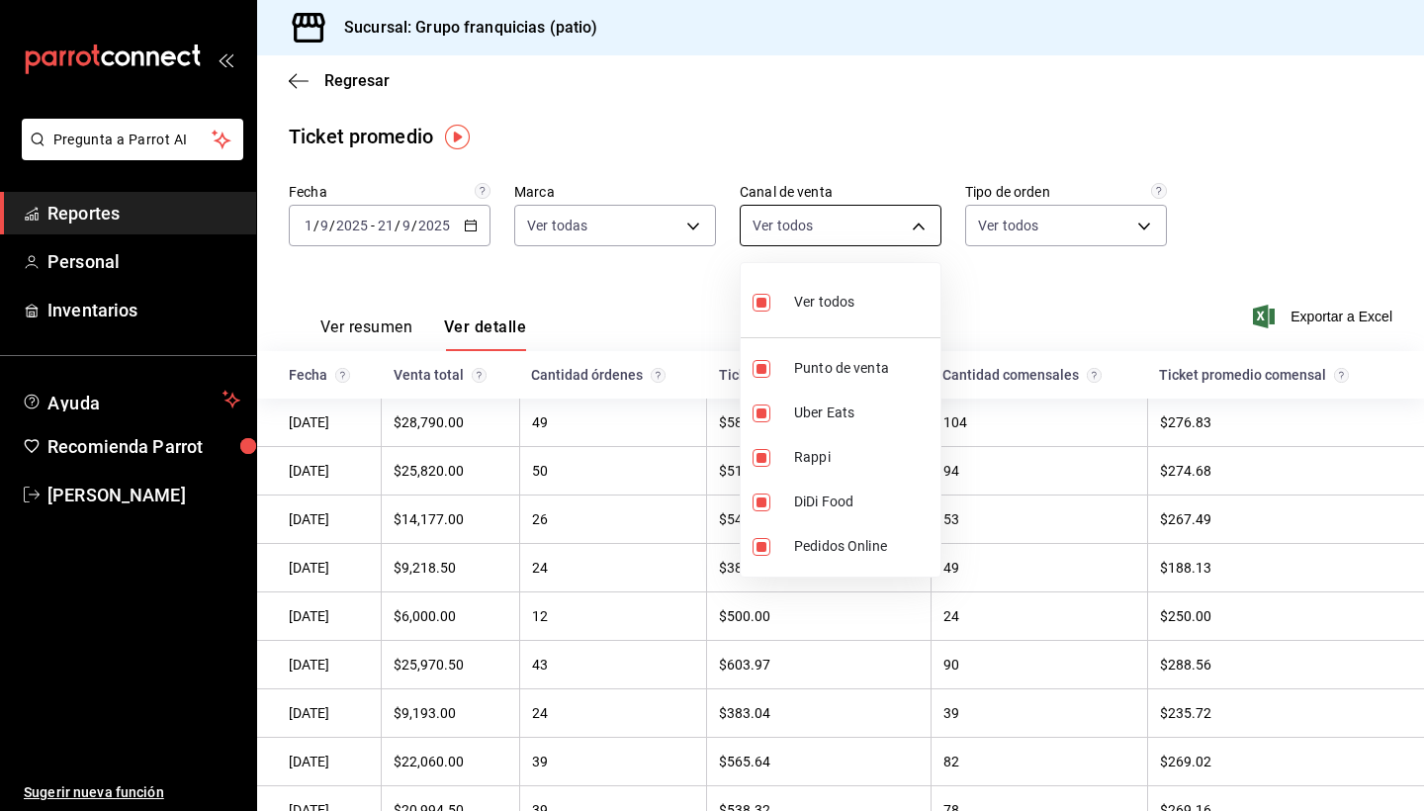
click at [860, 220] on body "Pregunta a Parrot AI Reportes Personal Inventarios Ayuda Recomienda Parrot [PER…" at bounding box center [712, 405] width 1424 height 811
click at [1028, 223] on div at bounding box center [712, 405] width 1424 height 811
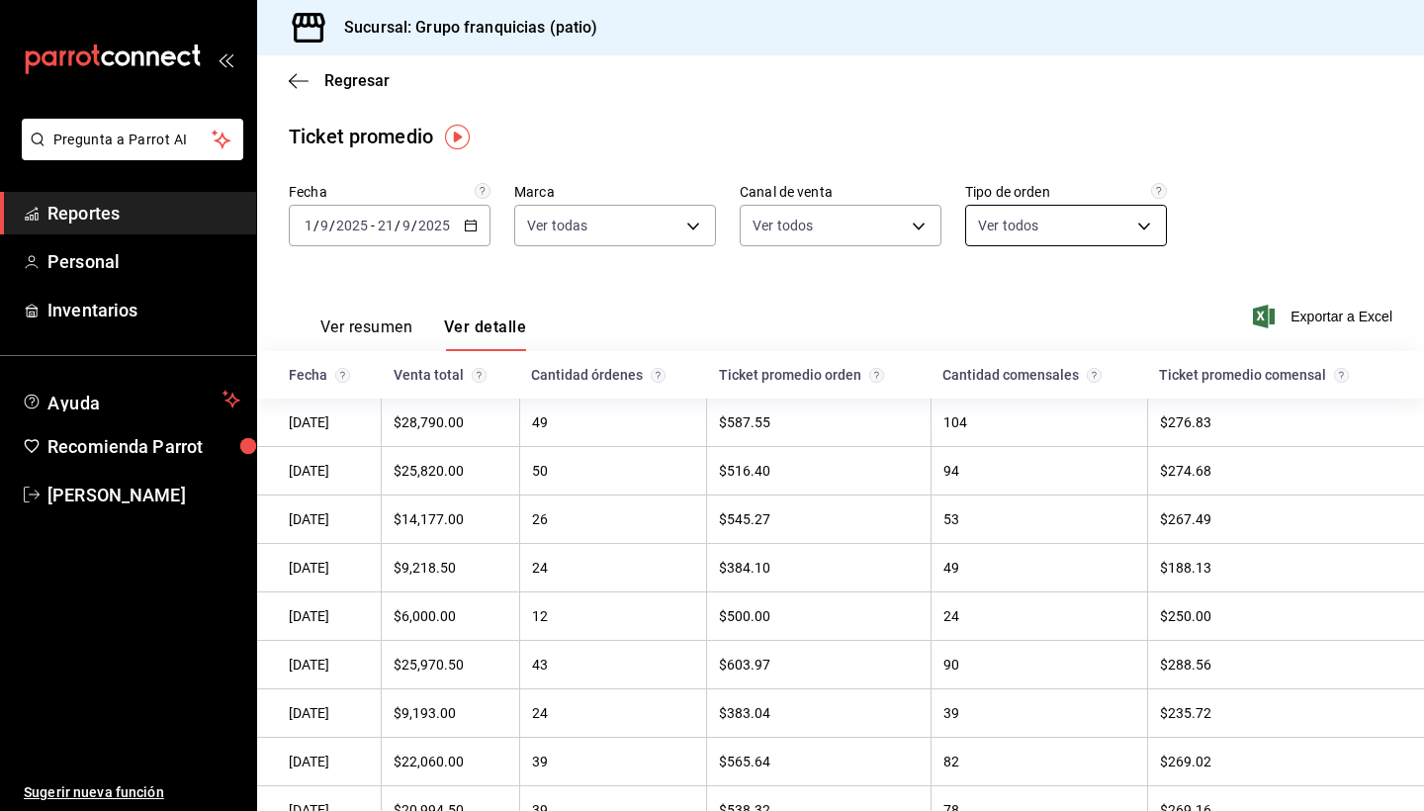
click at [1072, 225] on body "Pregunta a Parrot AI Reportes Personal Inventarios Ayuda Recomienda Parrot [PER…" at bounding box center [712, 405] width 1424 height 811
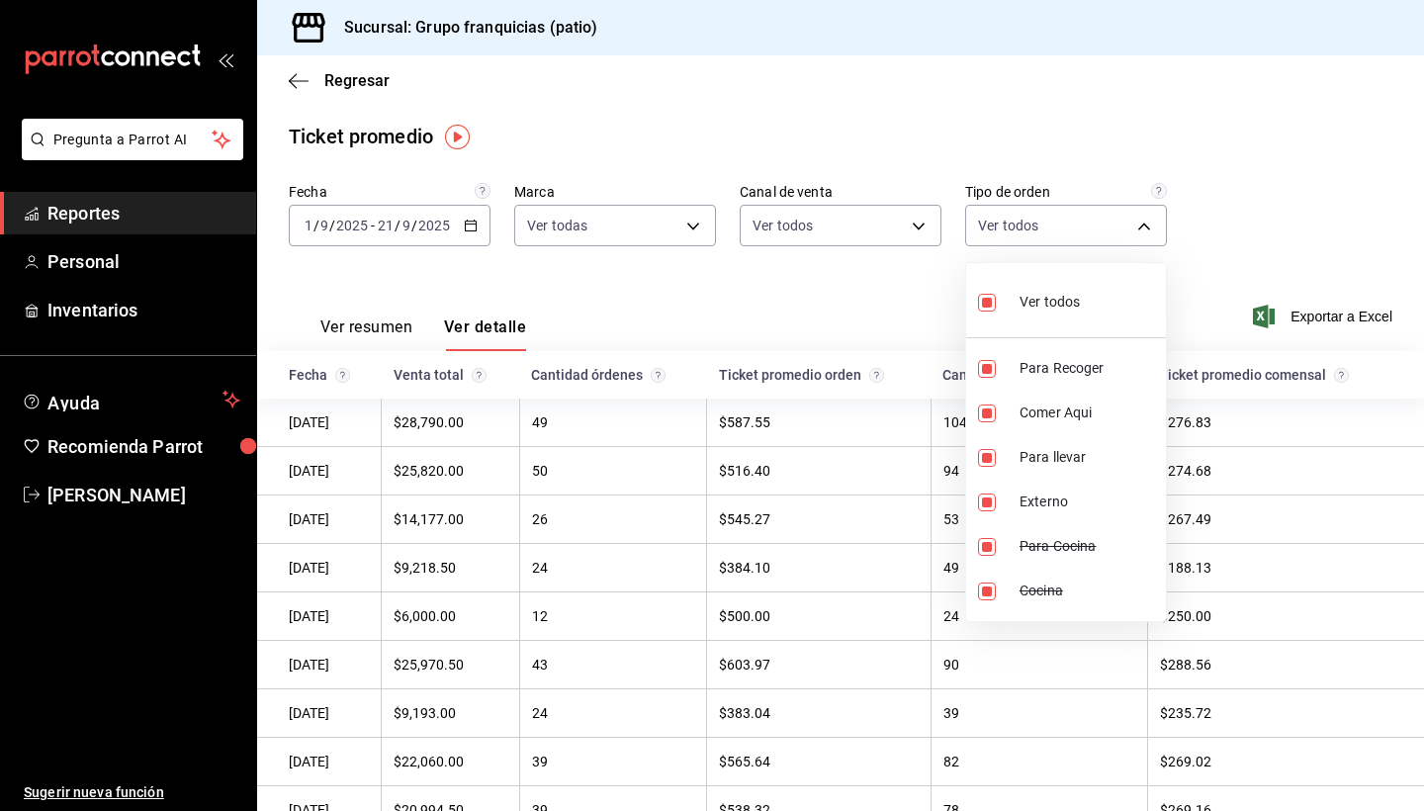
click at [636, 143] on div at bounding box center [712, 405] width 1424 height 811
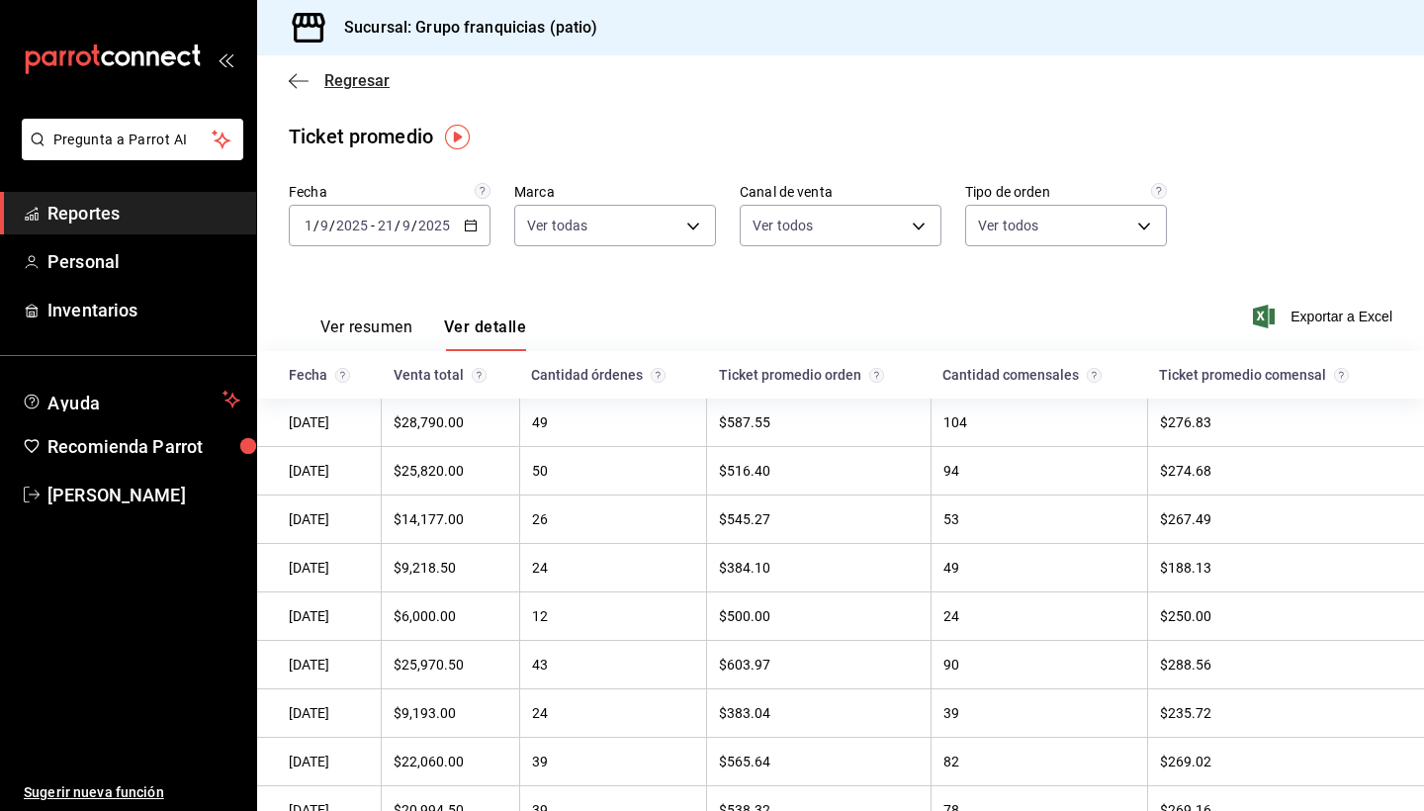
click at [337, 83] on span "Regresar" at bounding box center [356, 80] width 65 height 19
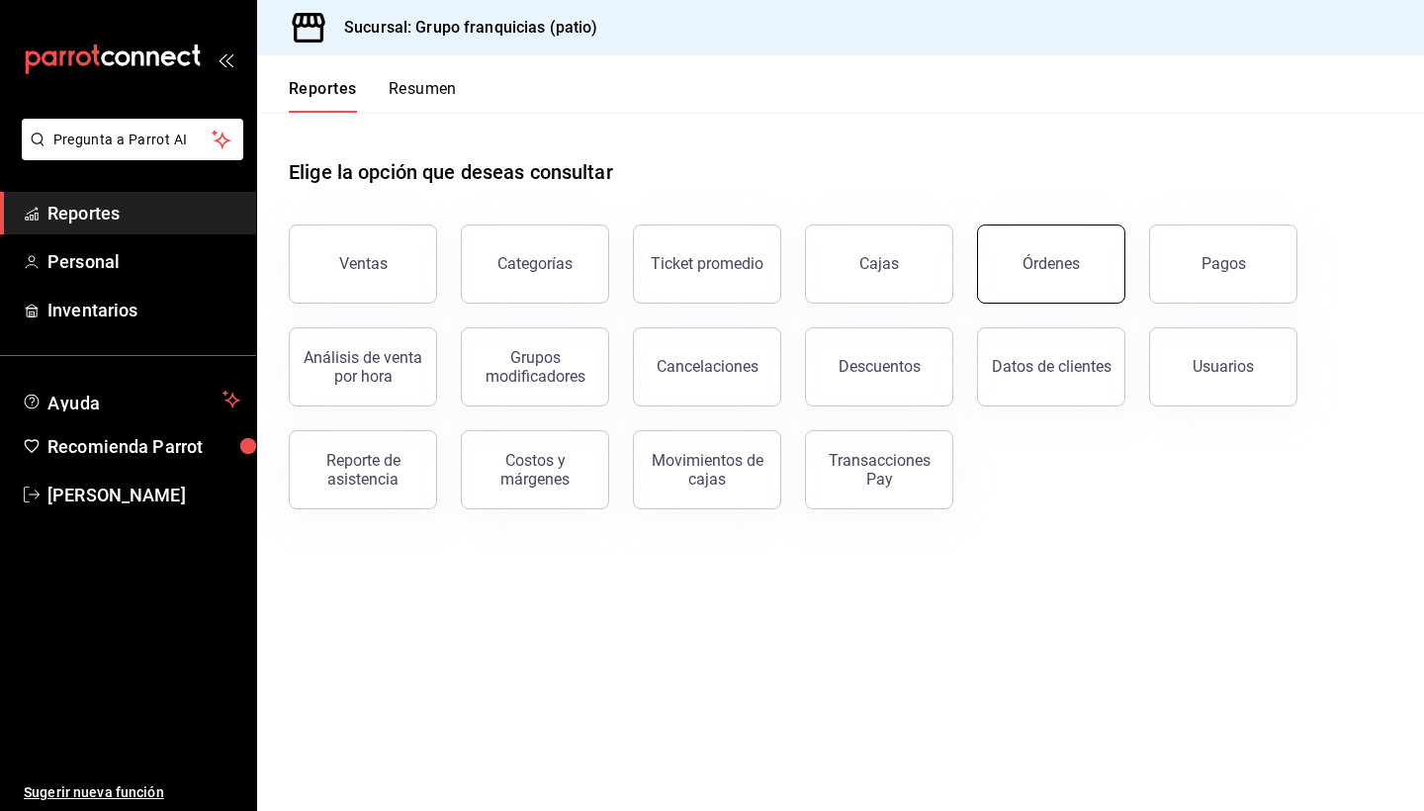
click at [1038, 252] on button "Órdenes" at bounding box center [1051, 263] width 148 height 79
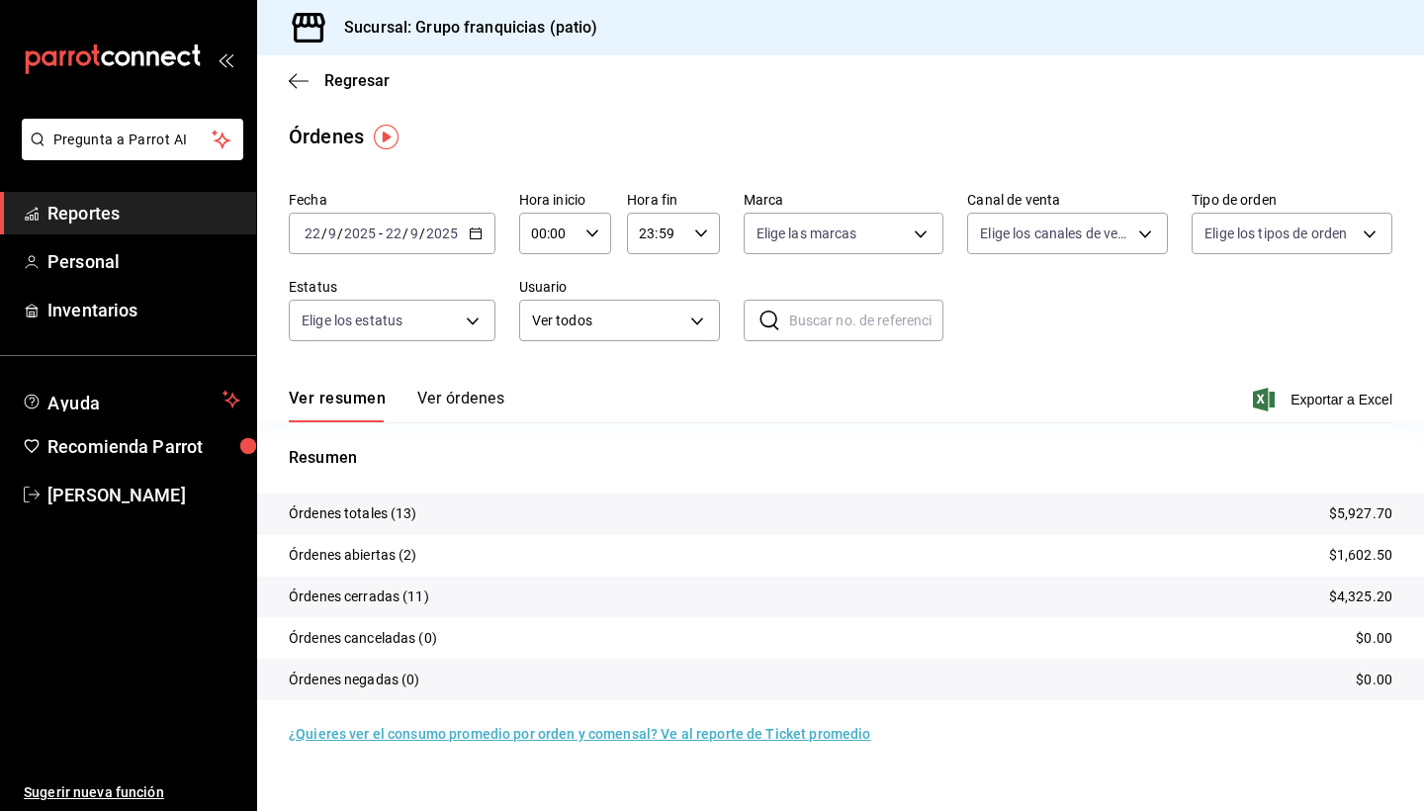
click at [440, 241] on div "[DATE] [DATE] - [DATE] [DATE]" at bounding box center [392, 234] width 207 height 42
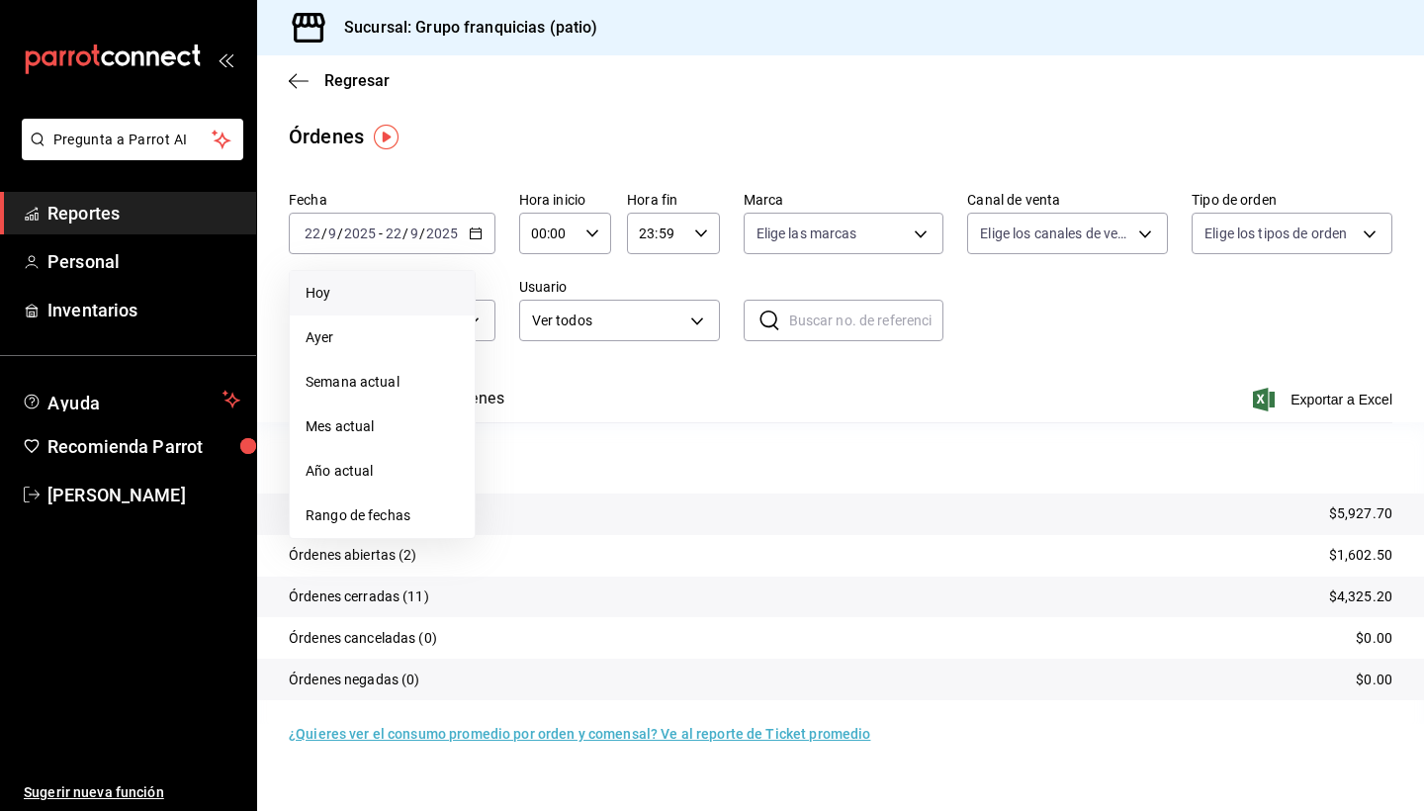
click at [338, 298] on span "Hoy" at bounding box center [381, 293] width 153 height 21
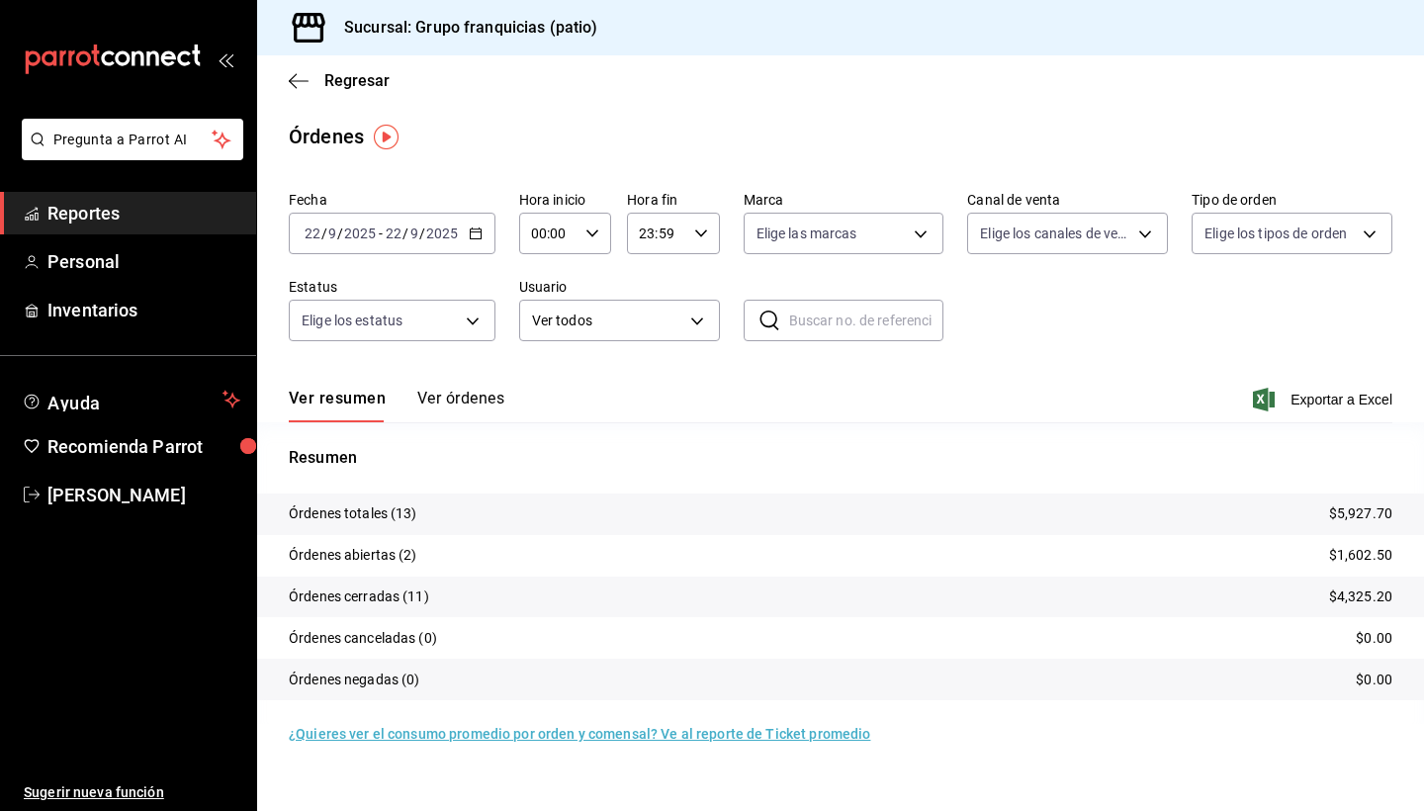
click at [385, 226] on input "22" at bounding box center [394, 233] width 18 height 16
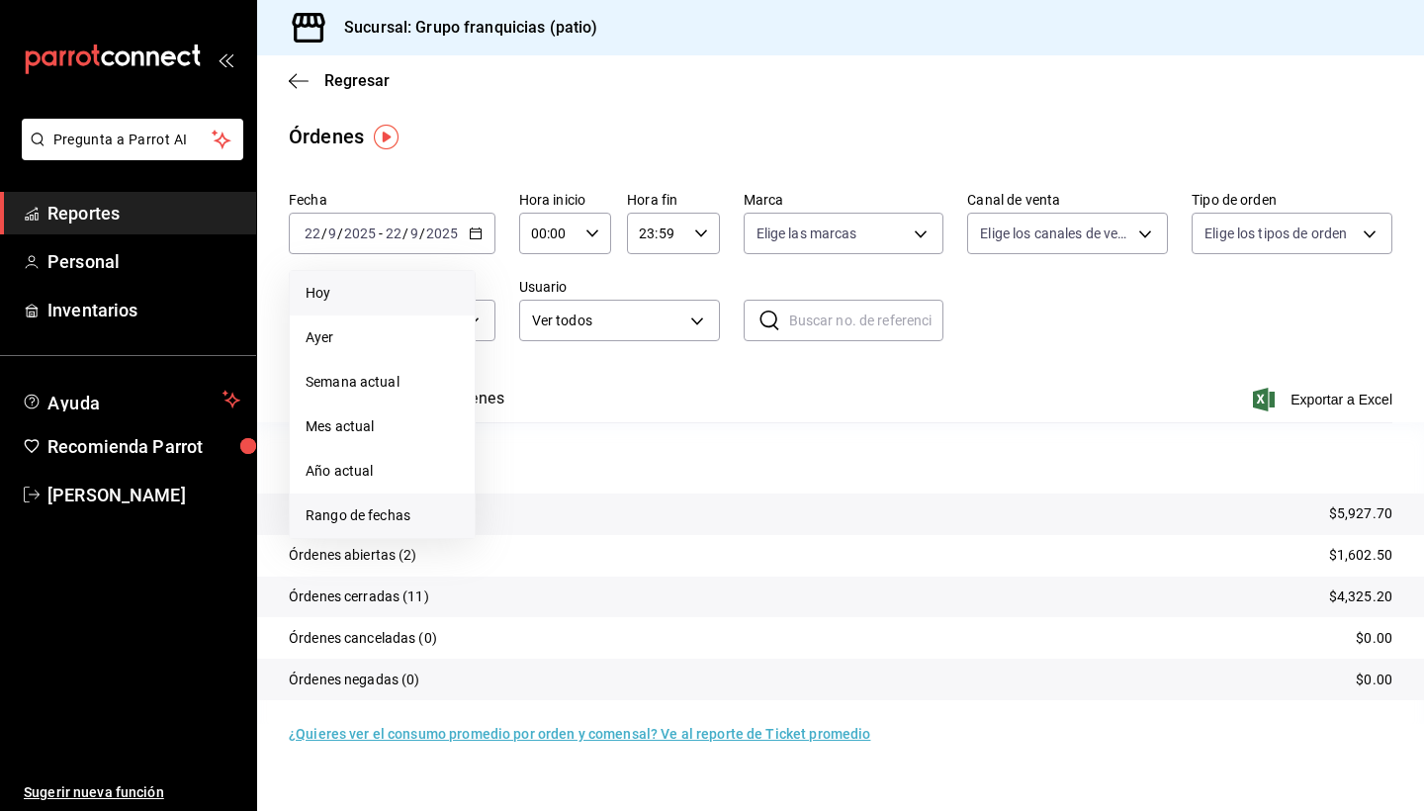
click at [384, 518] on span "Rango de fechas" at bounding box center [381, 515] width 153 height 21
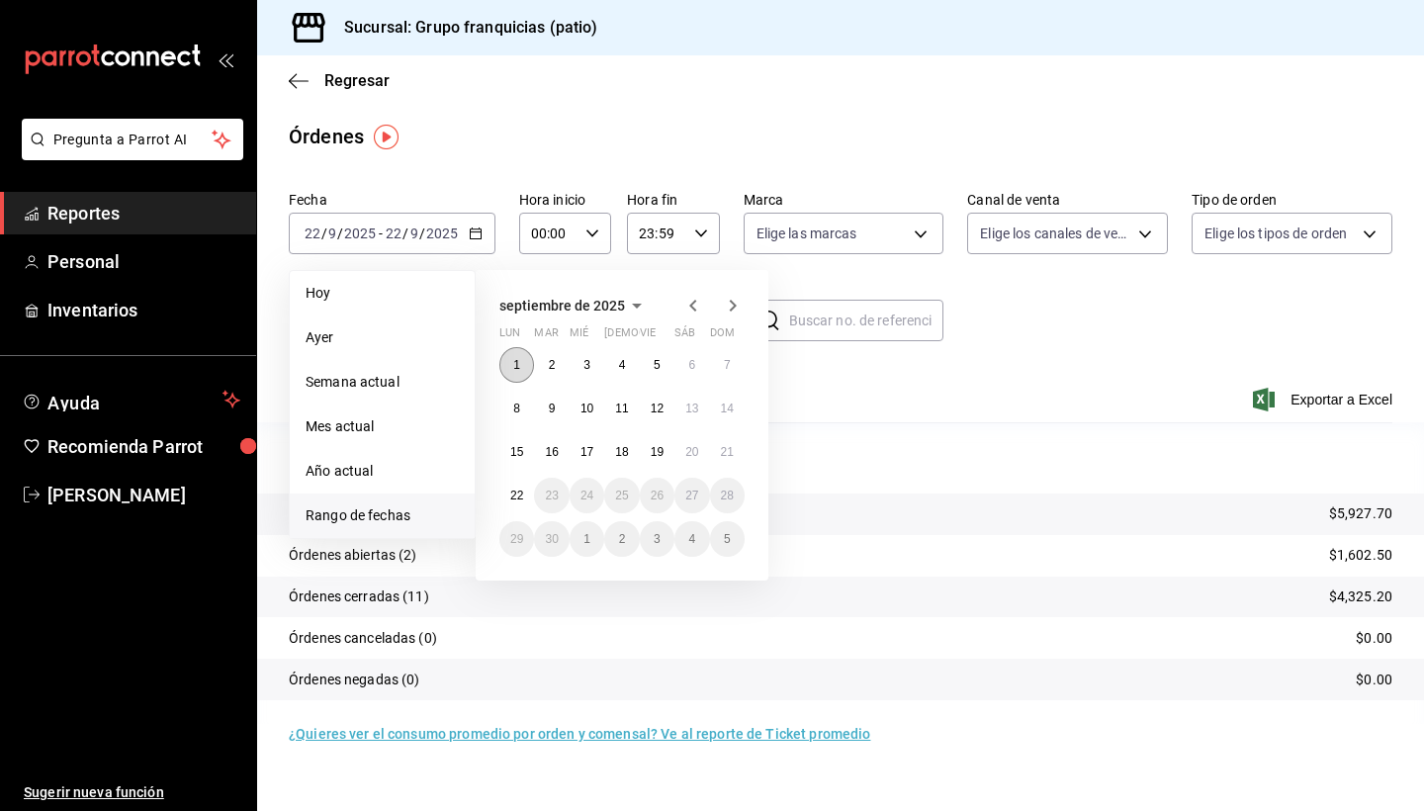
click at [523, 371] on button "1" at bounding box center [516, 365] width 35 height 36
click at [728, 451] on abbr "21" at bounding box center [727, 452] width 13 height 14
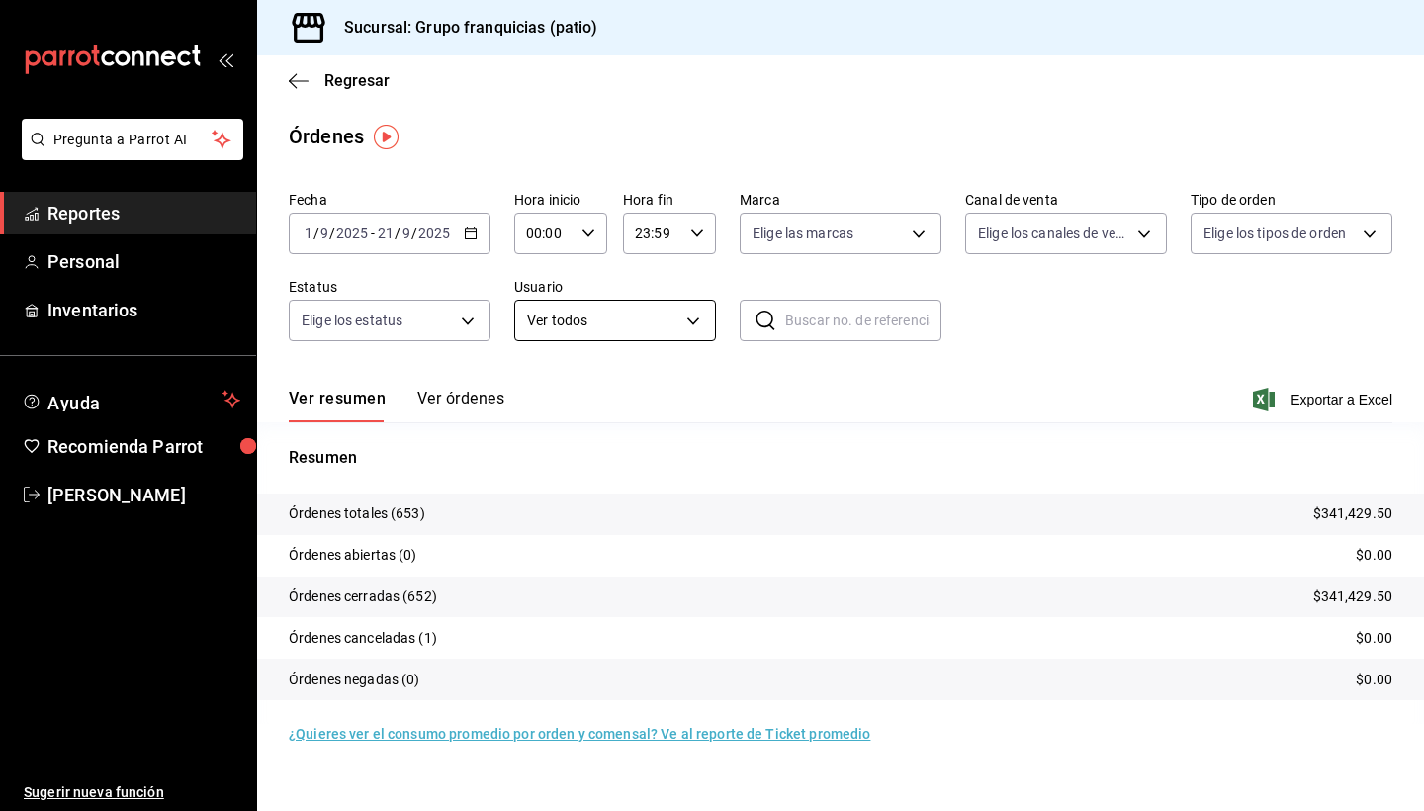
click at [568, 313] on body "Pregunta a Parrot AI Reportes Personal Inventarios Ayuda Recomienda Parrot [PER…" at bounding box center [712, 405] width 1424 height 811
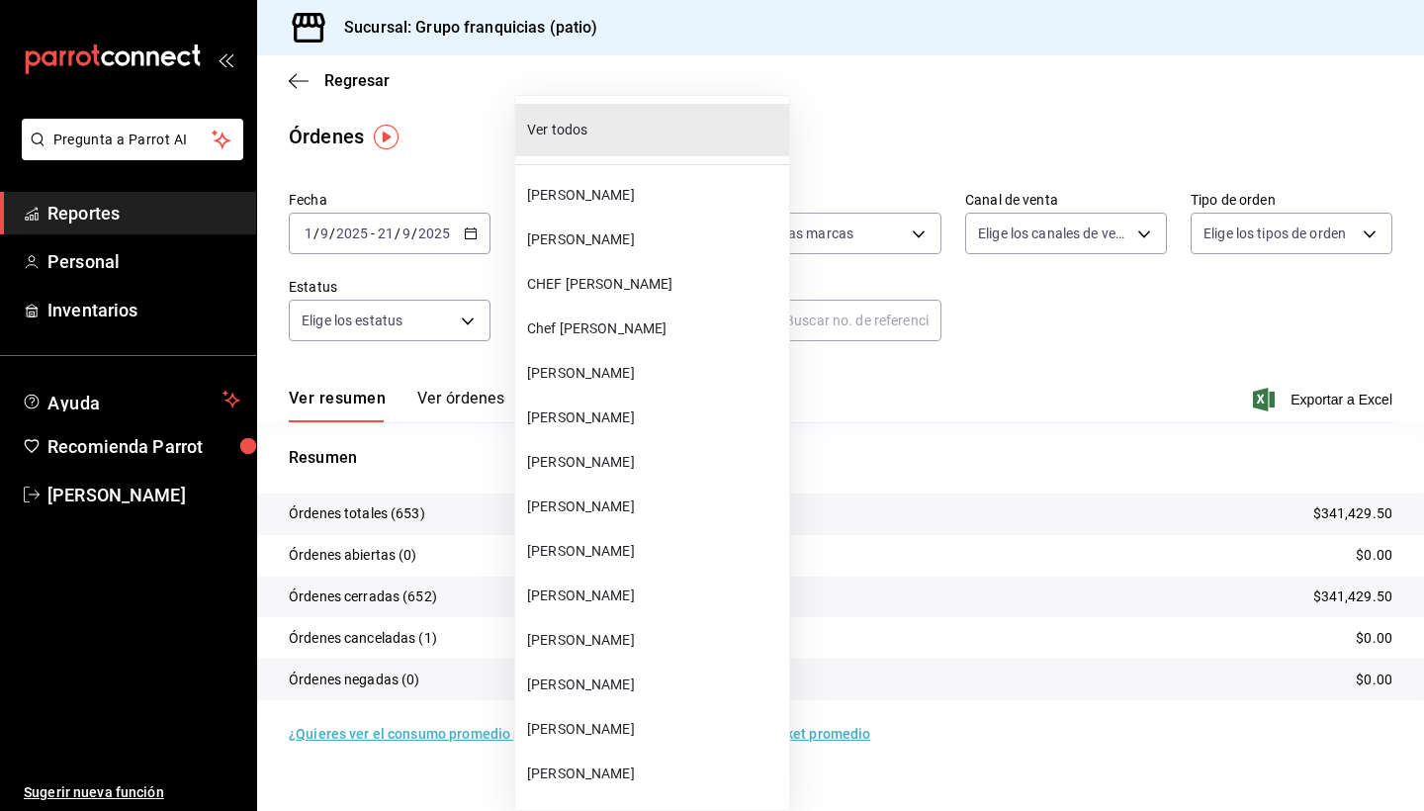
click at [667, 515] on span "[PERSON_NAME]" at bounding box center [654, 506] width 254 height 21
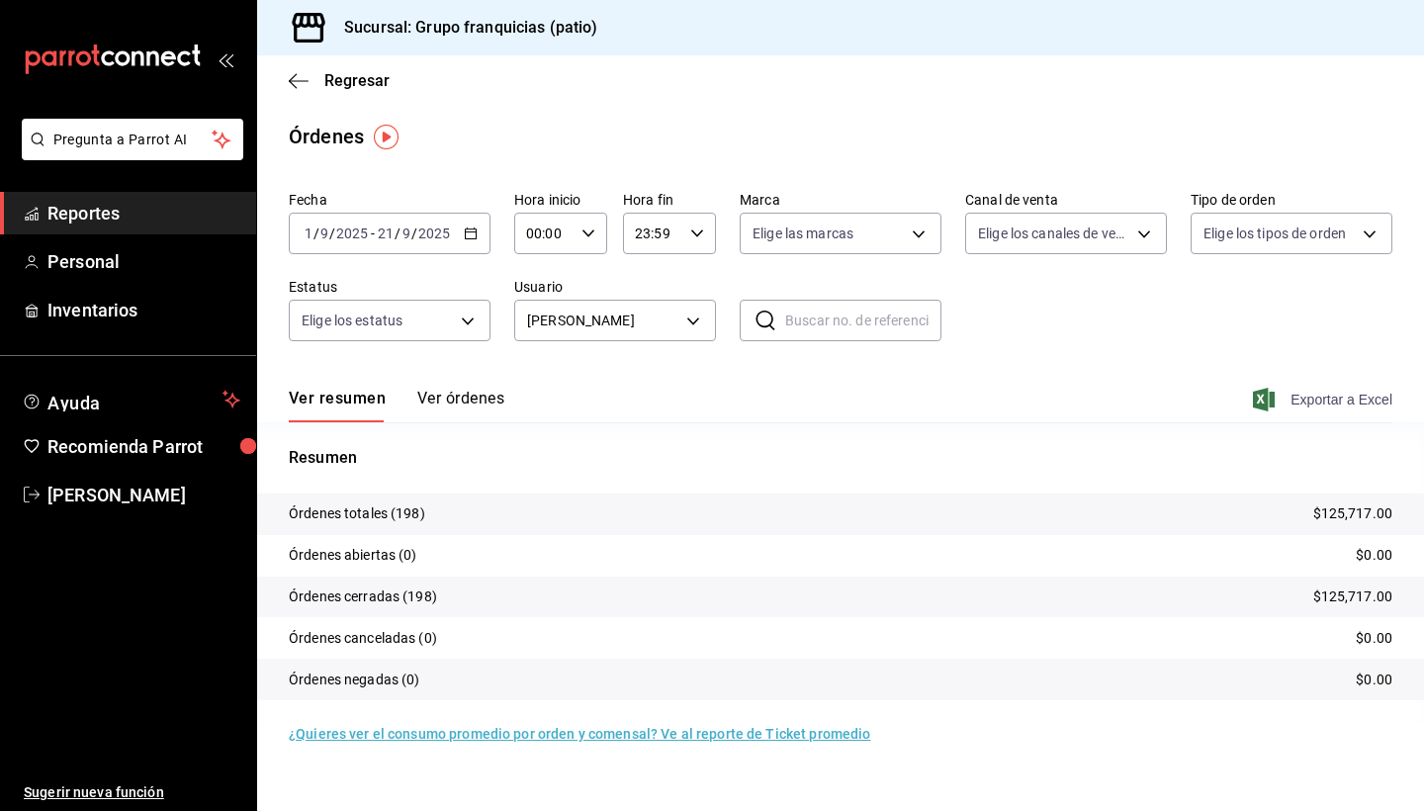
click at [1350, 398] on span "Exportar a Excel" at bounding box center [1323, 400] width 135 height 24
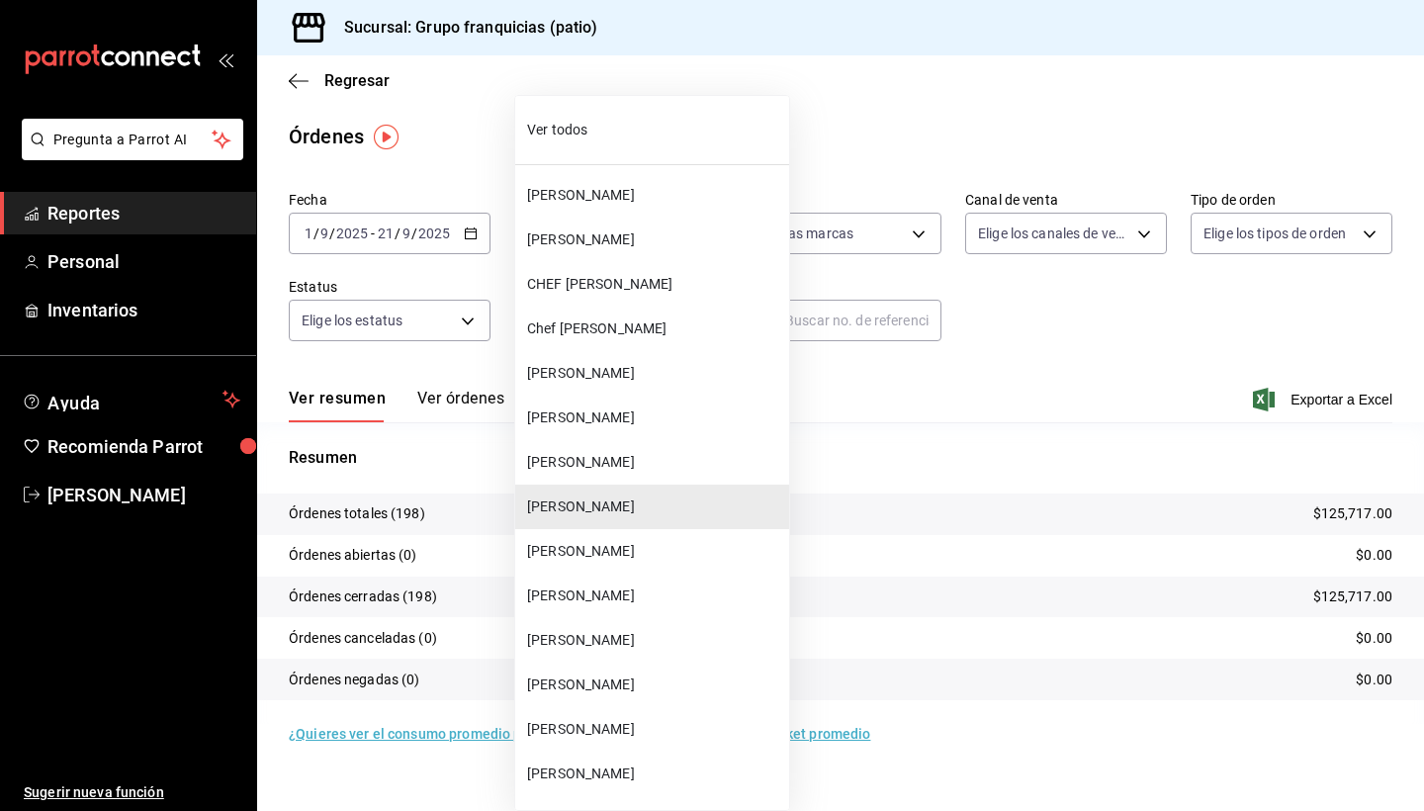
click at [597, 321] on body "Pregunta a Parrot AI Reportes Personal Inventarios Ayuda Recomienda Parrot [PER…" at bounding box center [712, 405] width 1424 height 811
click at [584, 562] on li "[PERSON_NAME]" at bounding box center [652, 551] width 274 height 44
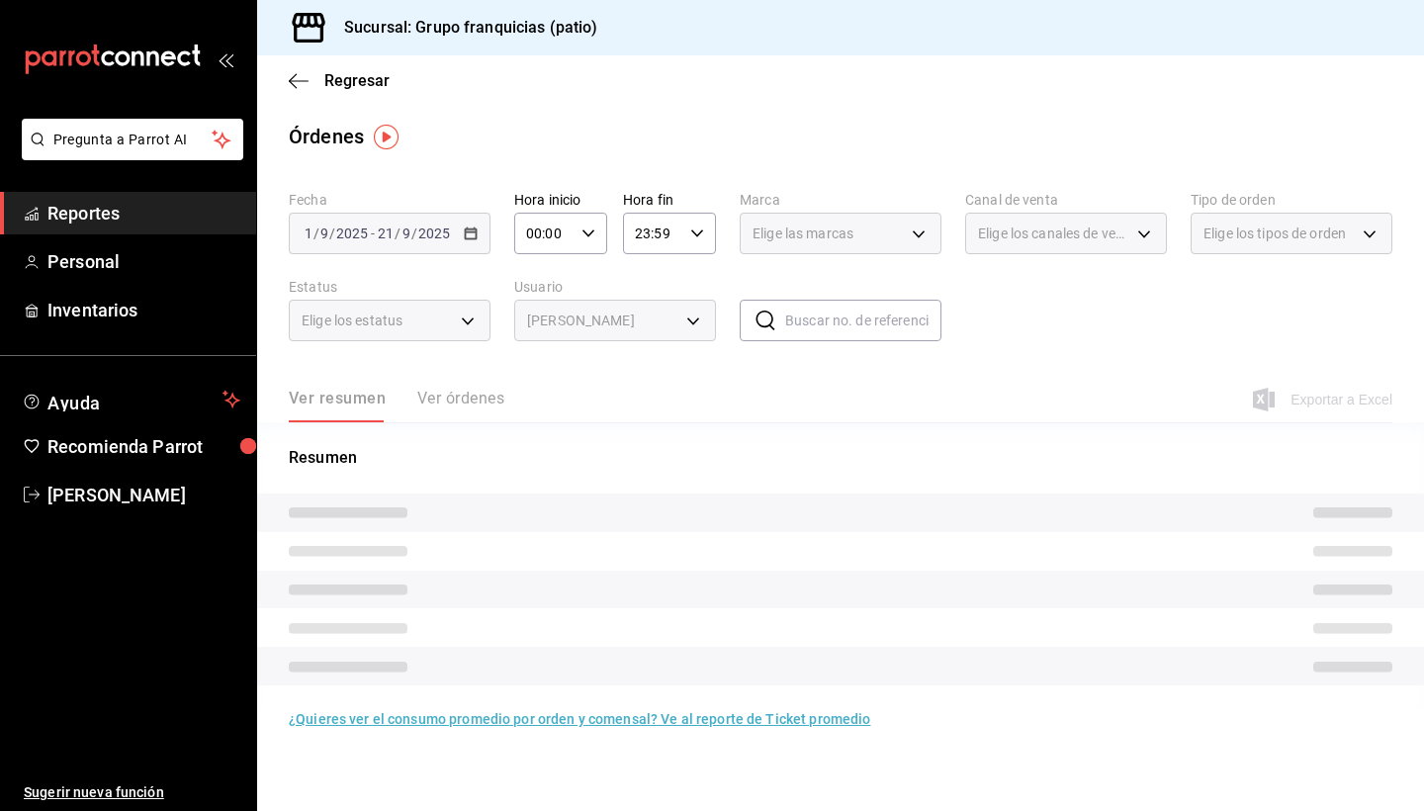
type input "303016f5-3a6f-4d42-ba1b-e6f00b3aa718"
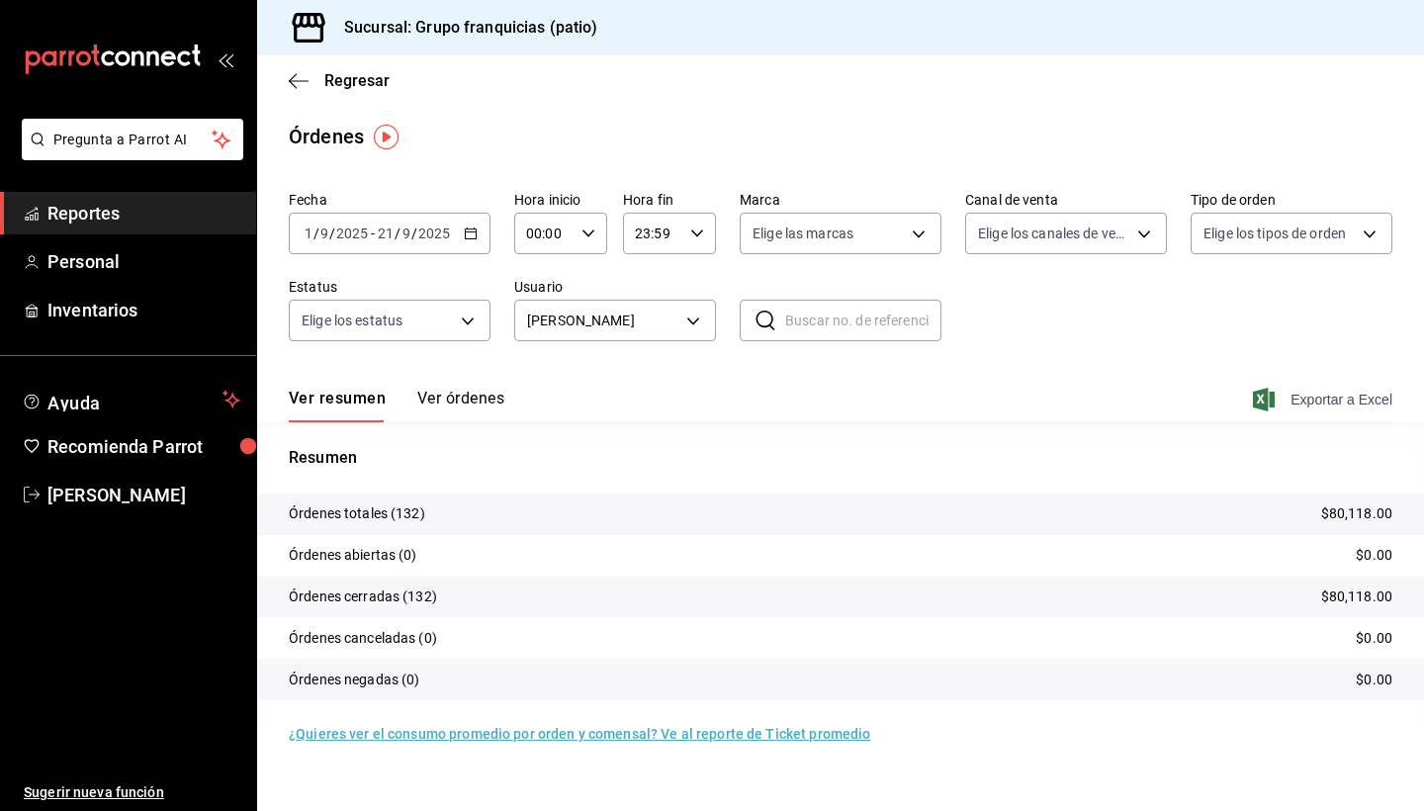
click at [1305, 403] on span "Exportar a Excel" at bounding box center [1323, 400] width 135 height 24
